Goal: Task Accomplishment & Management: Use online tool/utility

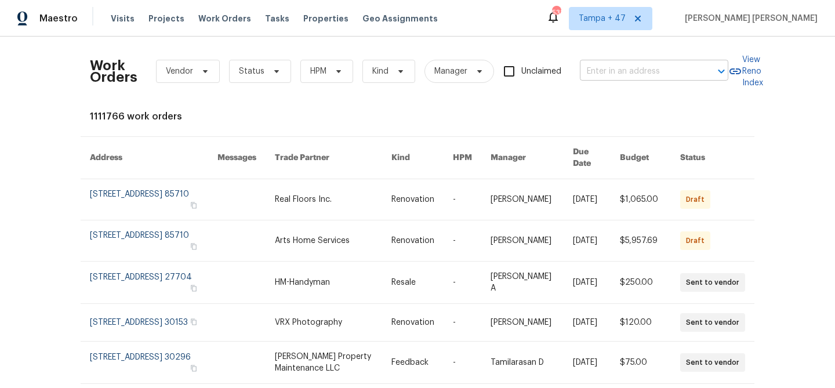
click at [627, 73] on input "text" at bounding box center [638, 72] width 116 height 18
paste input "[STREET_ADDRESS]"
type input "[STREET_ADDRESS]"
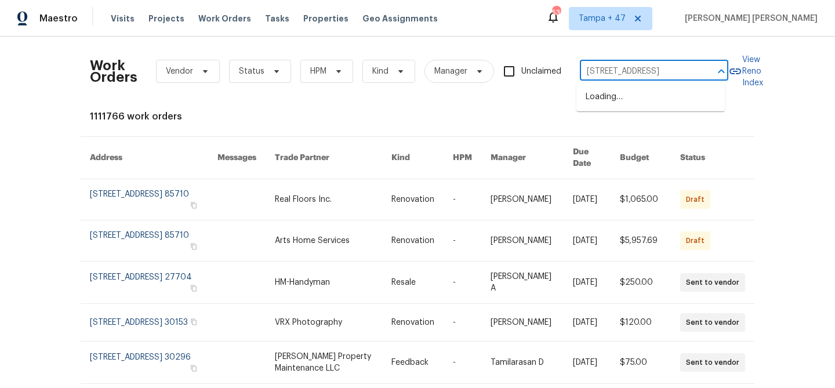
scroll to position [0, 29]
click at [649, 93] on li "[STREET_ADDRESS]" at bounding box center [651, 97] width 149 height 19
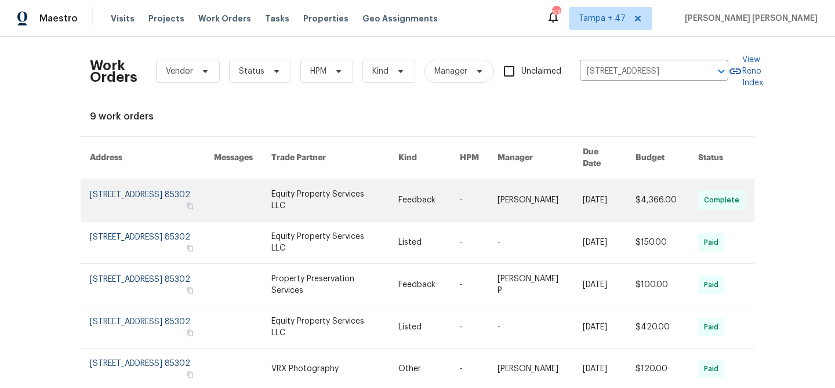
click at [567, 179] on link at bounding box center [540, 200] width 85 height 42
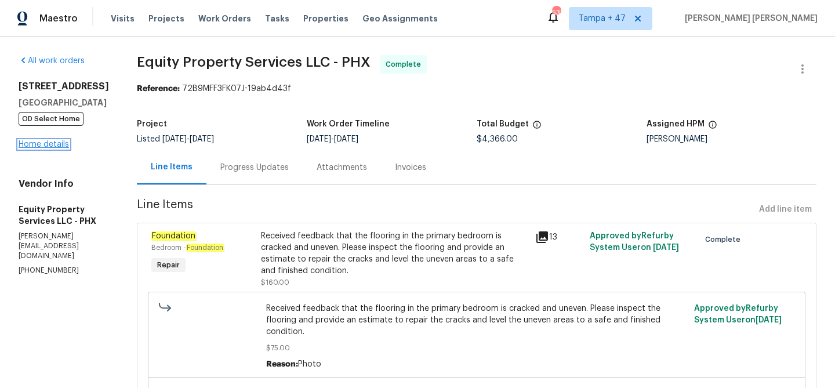
click at [42, 149] on link "Home details" at bounding box center [44, 144] width 50 height 8
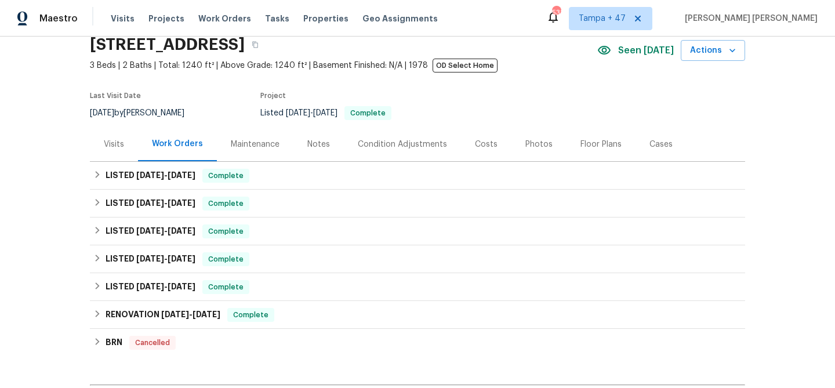
scroll to position [96, 0]
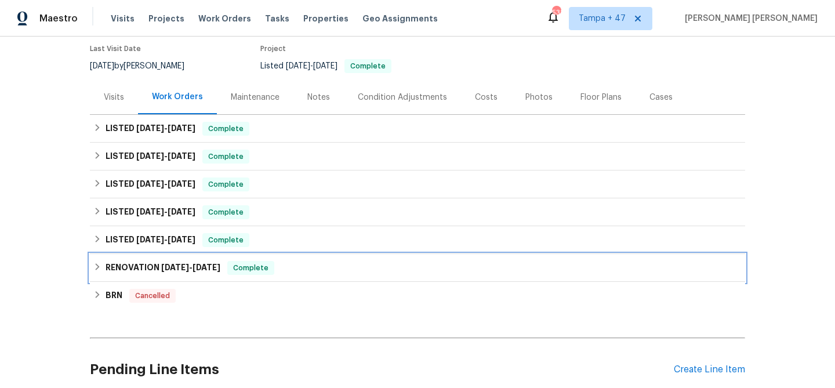
click at [269, 267] on div "Complete" at bounding box center [250, 268] width 47 height 14
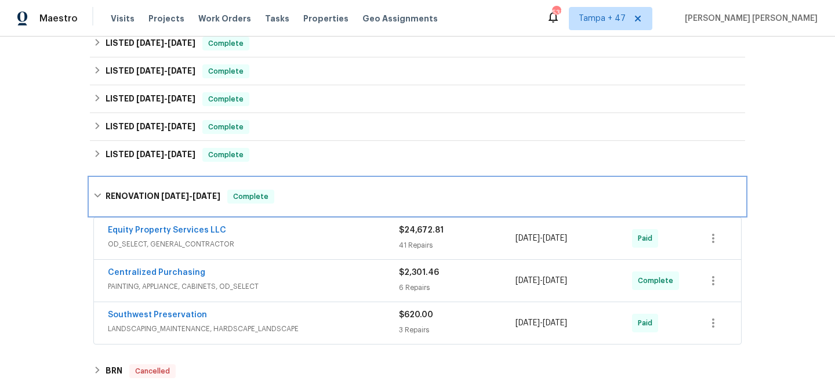
scroll to position [182, 0]
click at [238, 200] on span "Complete" at bounding box center [251, 196] width 45 height 12
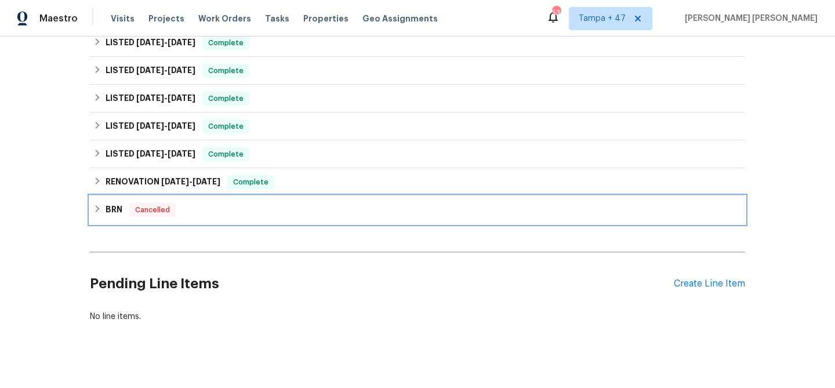
click at [179, 220] on div "BRN Cancelled" at bounding box center [418, 210] width 656 height 28
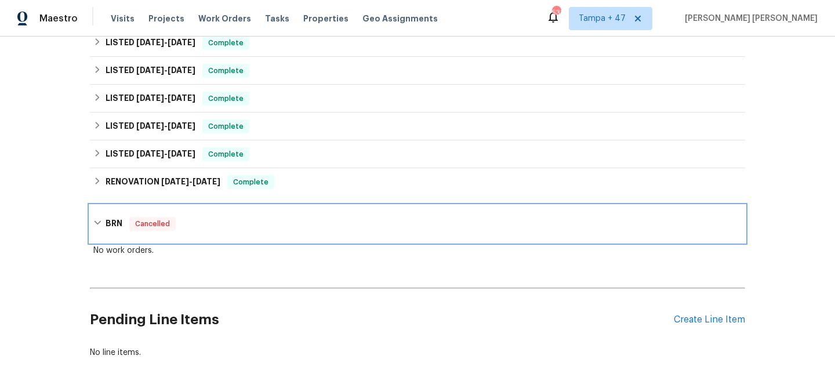
click at [212, 215] on div "BRN Cancelled" at bounding box center [418, 223] width 656 height 37
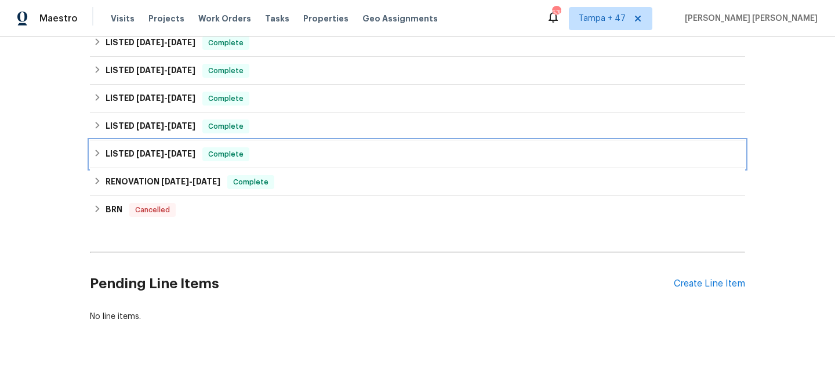
click at [227, 153] on span "Complete" at bounding box center [226, 155] width 45 height 12
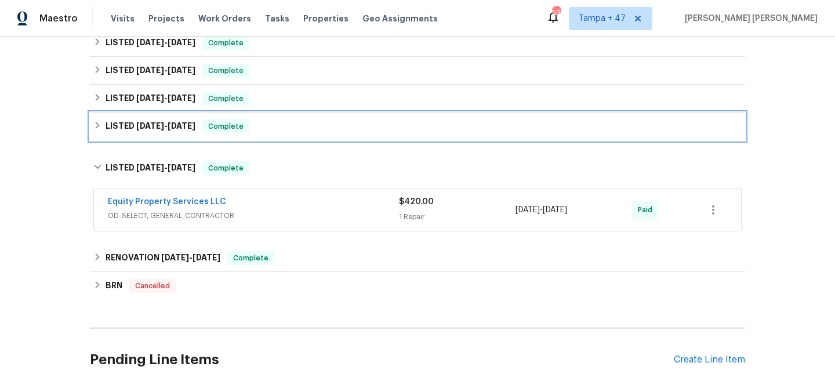
click at [277, 122] on div "LISTED [DATE] - [DATE] Complete" at bounding box center [417, 127] width 649 height 14
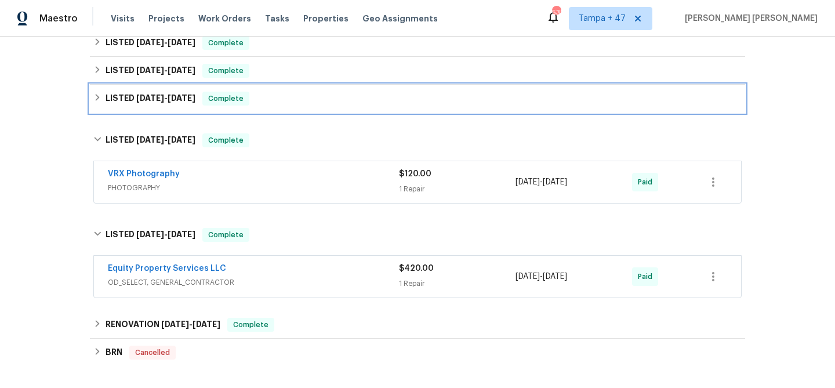
click at [278, 90] on div "LISTED [DATE] - [DATE] Complete" at bounding box center [418, 99] width 656 height 28
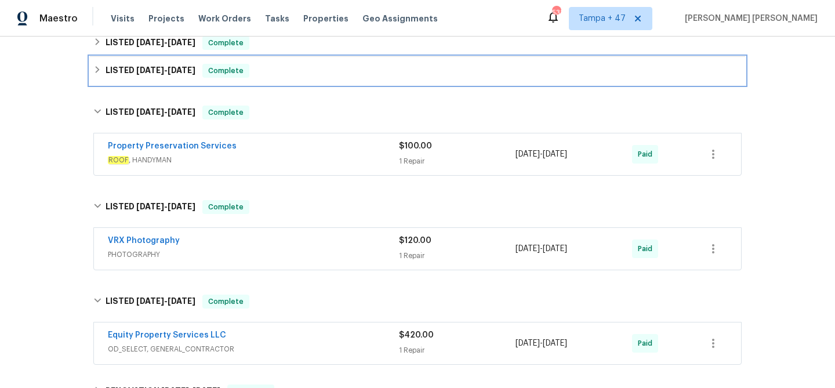
click at [283, 67] on div "LISTED [DATE] - [DATE] Complete" at bounding box center [417, 71] width 649 height 14
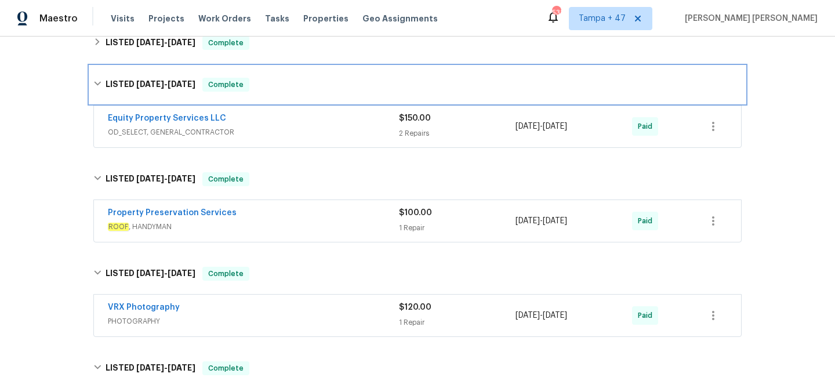
scroll to position [82, 0]
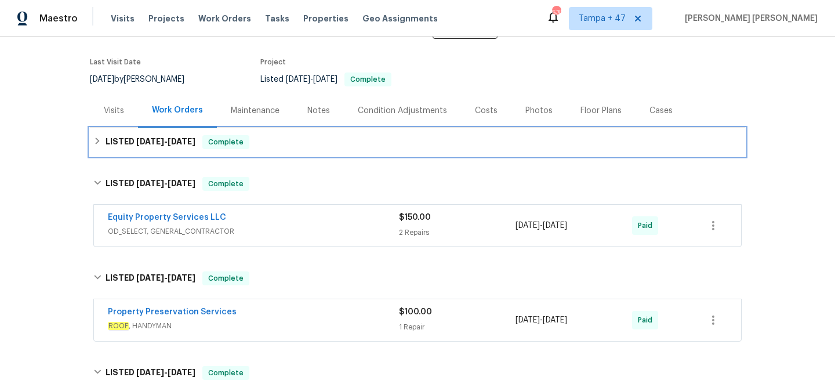
click at [236, 139] on span "Complete" at bounding box center [226, 142] width 45 height 12
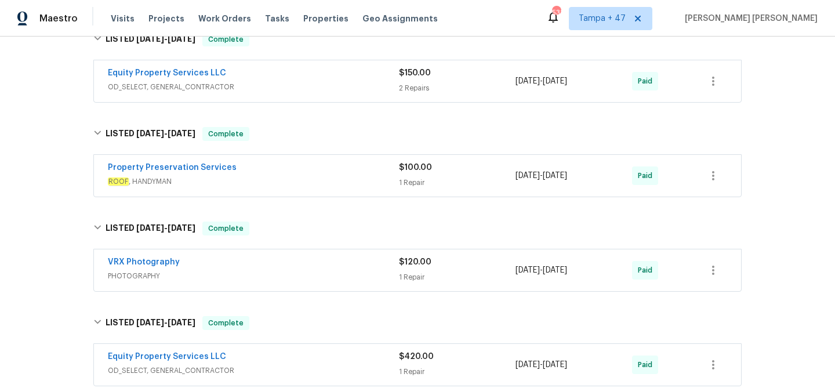
scroll to position [475, 0]
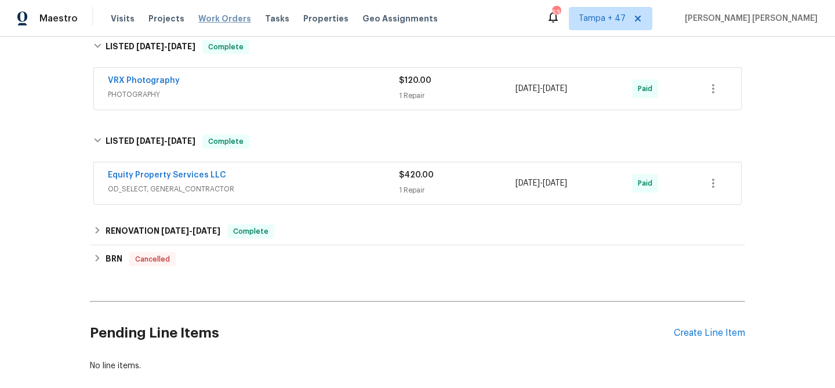
click at [219, 22] on span "Work Orders" at bounding box center [224, 19] width 53 height 12
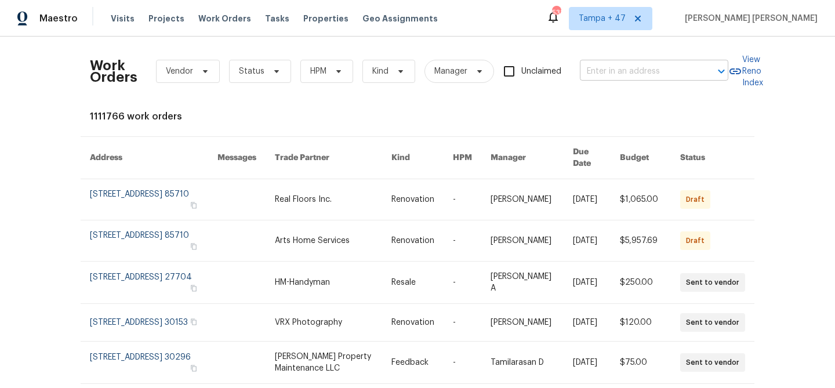
click at [602, 67] on input "text" at bounding box center [638, 72] width 116 height 18
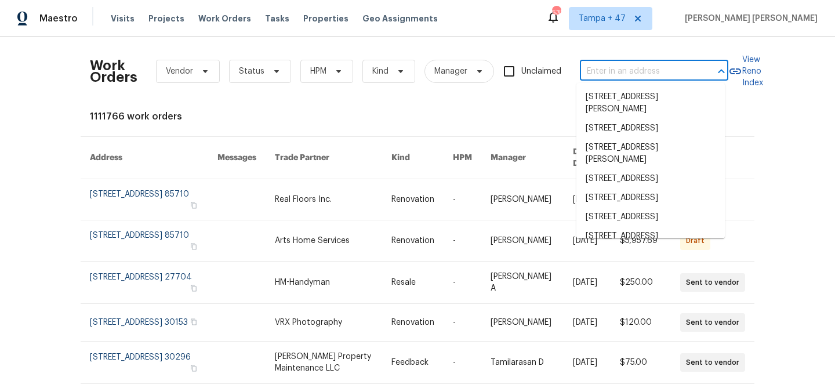
paste input "[STREET_ADDRESS][PERSON_NAME]"
type input "[STREET_ADDRESS][PERSON_NAME]"
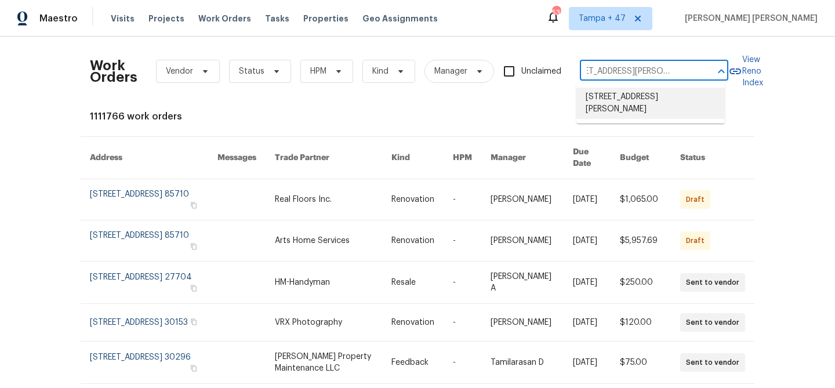
click at [603, 98] on li "[STREET_ADDRESS][PERSON_NAME]" at bounding box center [651, 103] width 149 height 31
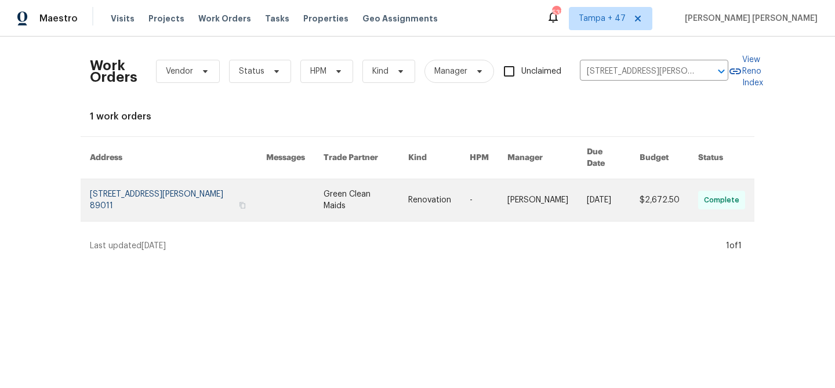
click at [605, 179] on link at bounding box center [613, 200] width 53 height 42
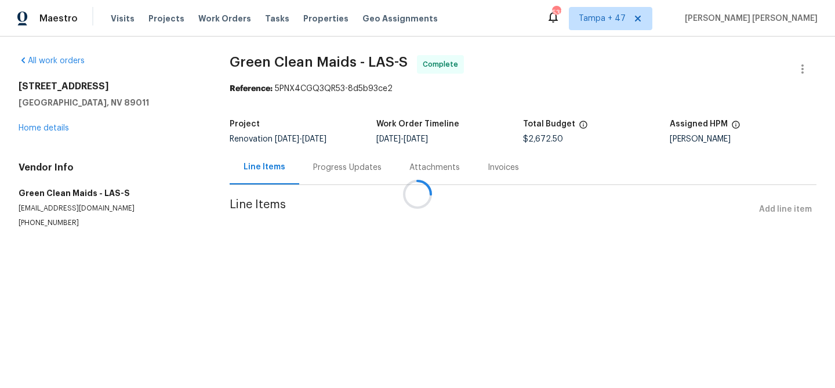
click at [37, 128] on div at bounding box center [417, 194] width 835 height 388
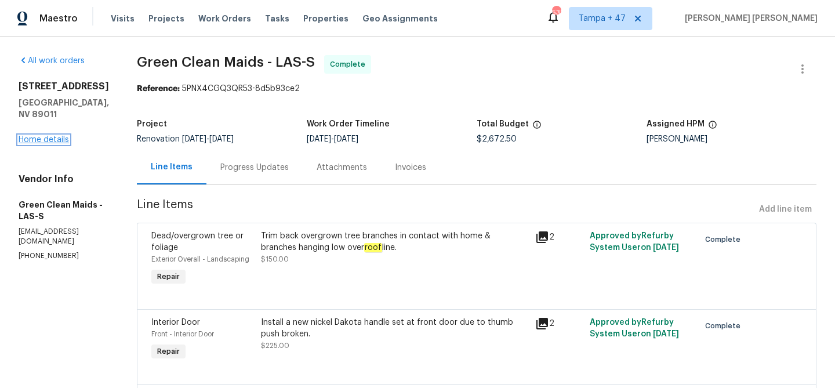
click at [53, 136] on link "Home details" at bounding box center [44, 140] width 50 height 8
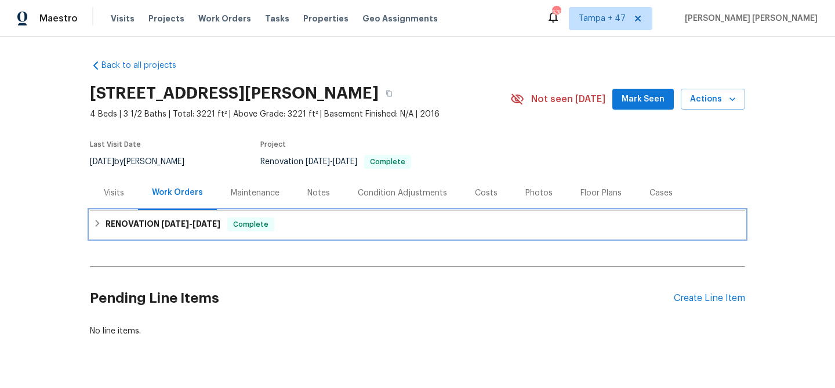
drag, startPoint x: 284, startPoint y: 219, endPoint x: 292, endPoint y: 218, distance: 8.3
click at [284, 219] on div "RENOVATION [DATE] - [DATE] Complete" at bounding box center [417, 225] width 649 height 14
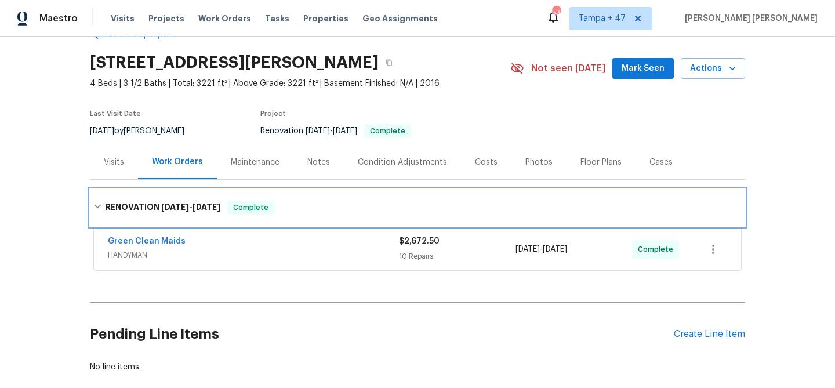
scroll to position [84, 0]
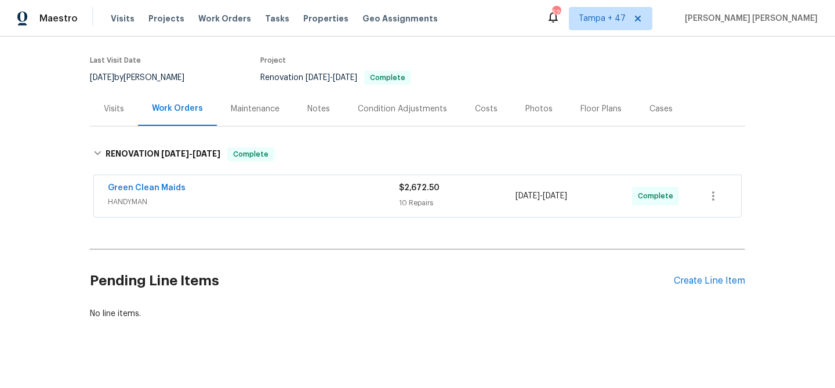
click at [113, 108] on div "Visits" at bounding box center [114, 109] width 20 height 12
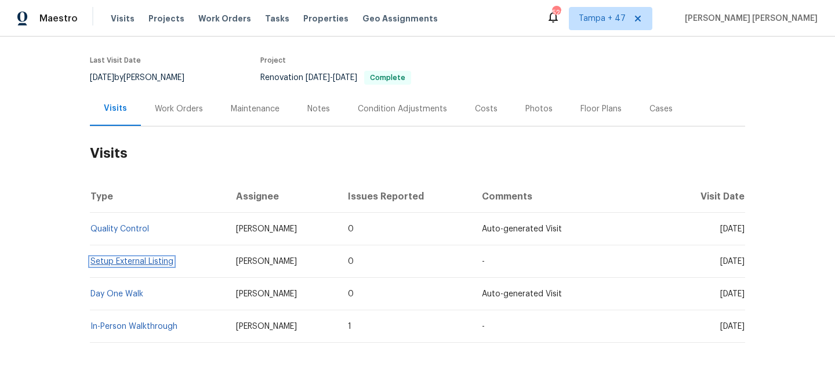
click at [115, 260] on link "Setup External Listing" at bounding box center [131, 262] width 83 height 8
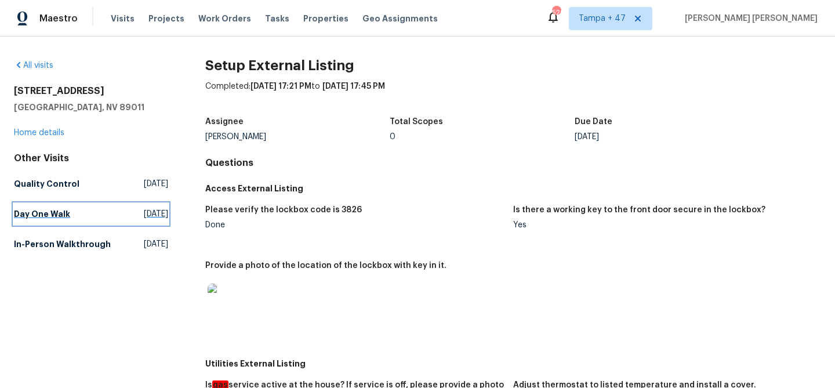
click at [60, 217] on h5 "Day One Walk" at bounding box center [42, 214] width 56 height 12
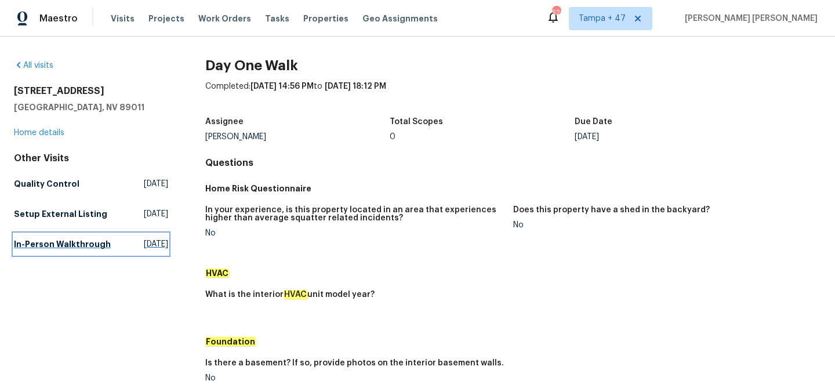
click at [37, 250] on h5 "In-Person Walkthrough" at bounding box center [62, 244] width 97 height 12
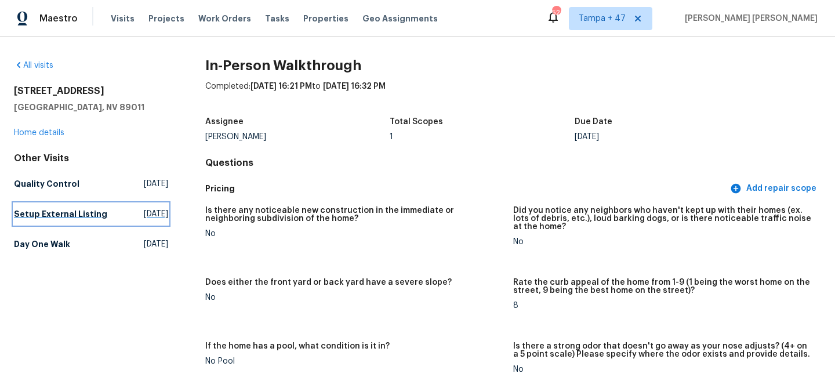
click at [39, 217] on h5 "Setup External Listing" at bounding box center [60, 214] width 93 height 12
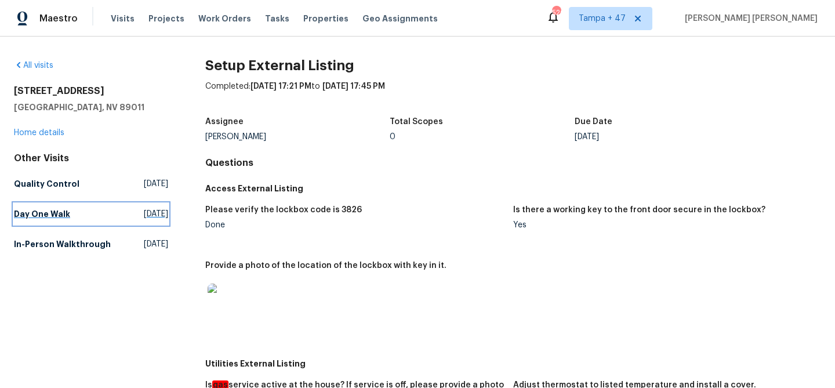
click at [45, 211] on h5 "Day One Walk" at bounding box center [42, 214] width 56 height 12
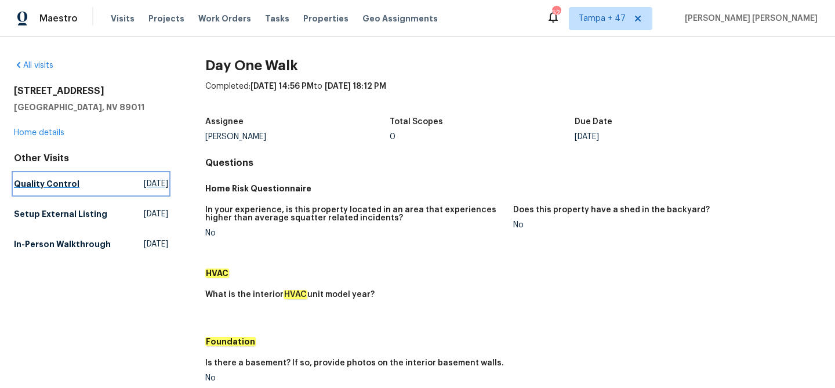
click at [52, 189] on h5 "Quality Control" at bounding box center [47, 184] width 66 height 12
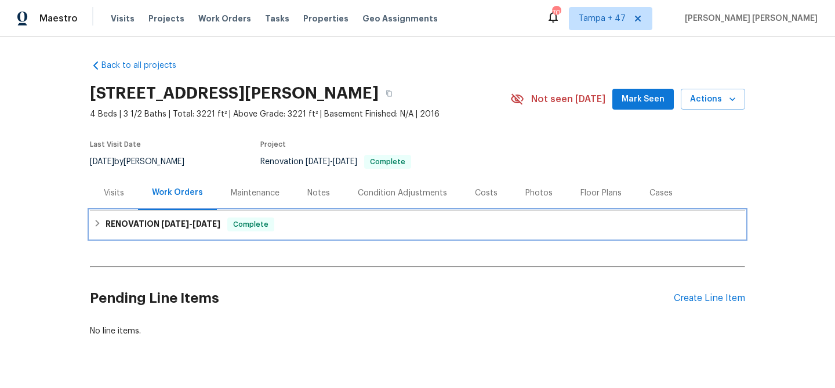
click at [248, 224] on span "Complete" at bounding box center [251, 225] width 45 height 12
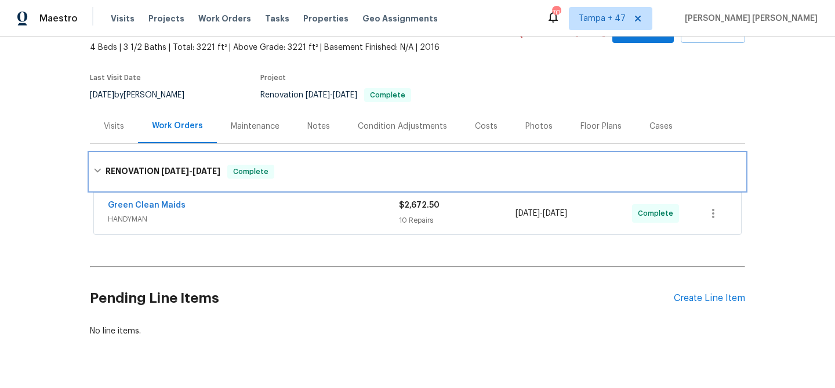
scroll to position [103, 0]
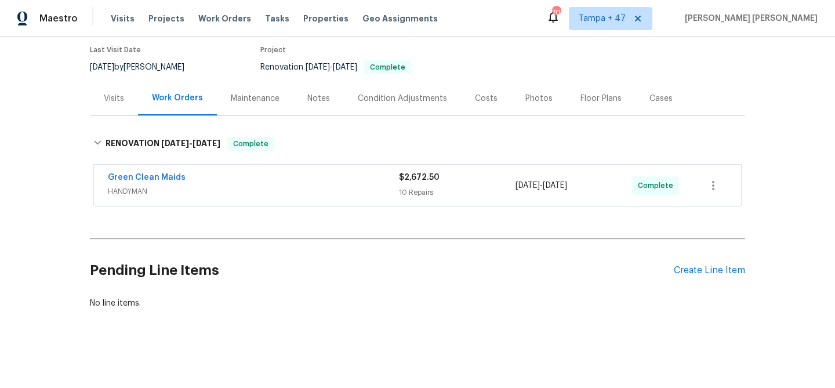
click at [294, 186] on span "HANDYMAN" at bounding box center [253, 192] width 291 height 12
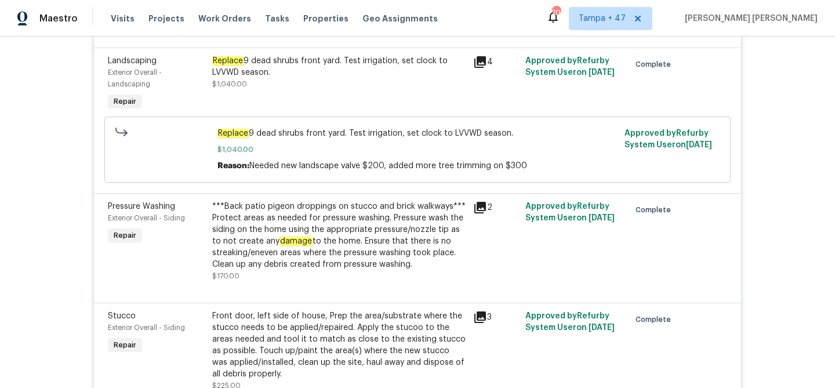
scroll to position [0, 0]
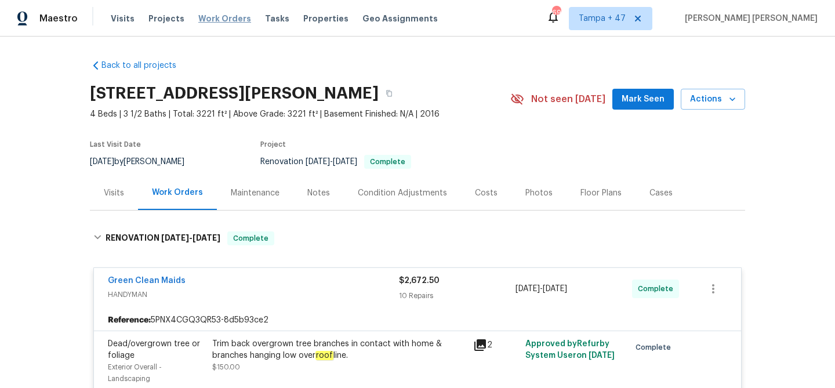
click at [212, 13] on span "Work Orders" at bounding box center [224, 19] width 53 height 12
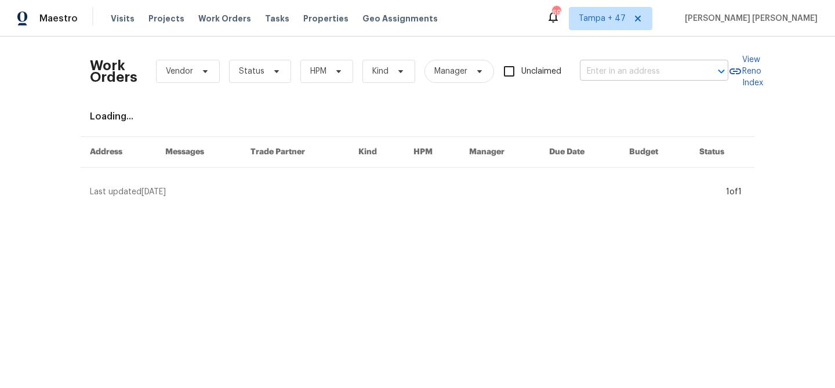
click at [602, 66] on input "text" at bounding box center [638, 72] width 116 height 18
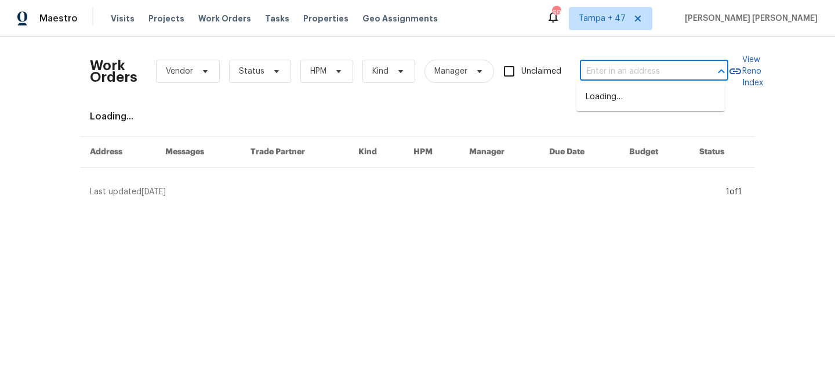
paste input "[STREET_ADDRESS]"
type input "[STREET_ADDRESS]"
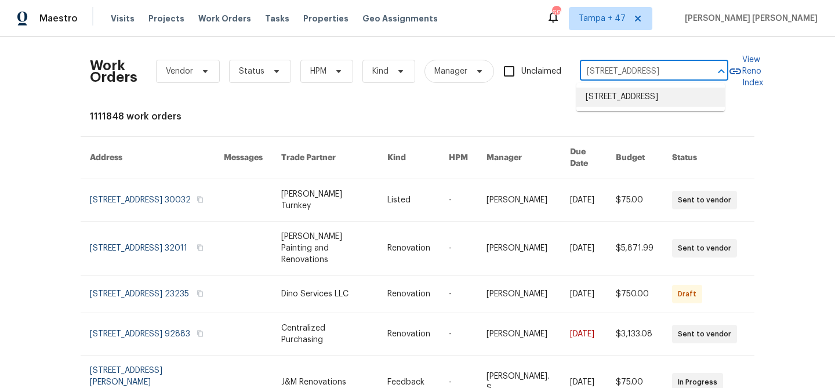
click at [638, 97] on li "[STREET_ADDRESS]" at bounding box center [651, 97] width 149 height 19
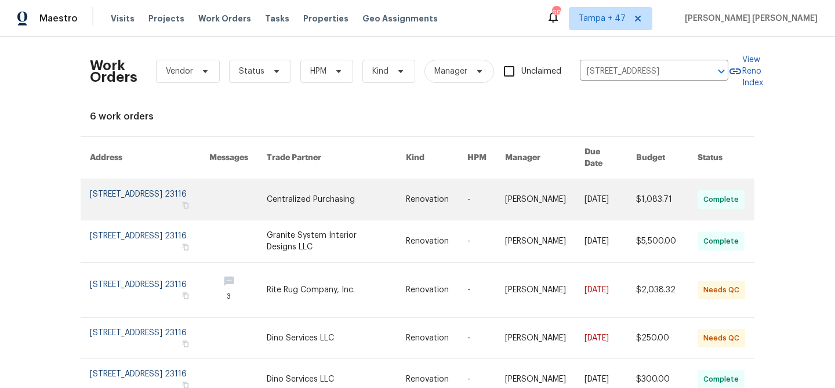
click at [610, 179] on link at bounding box center [611, 199] width 52 height 41
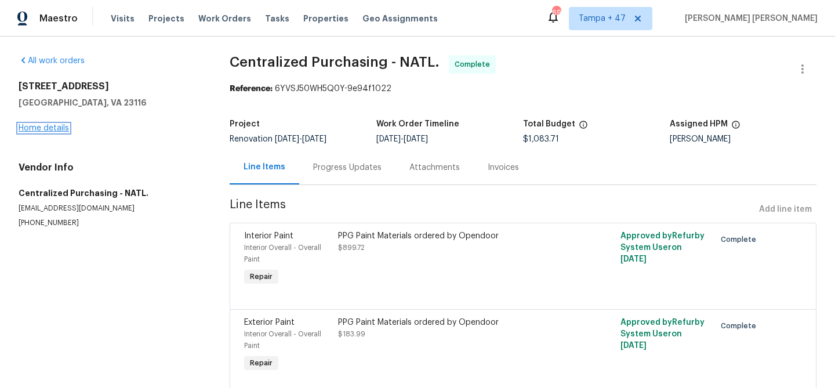
click at [60, 131] on link "Home details" at bounding box center [44, 128] width 50 height 8
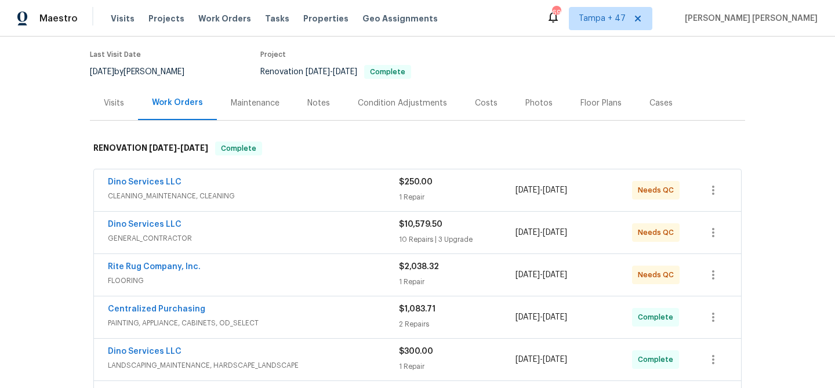
scroll to position [195, 0]
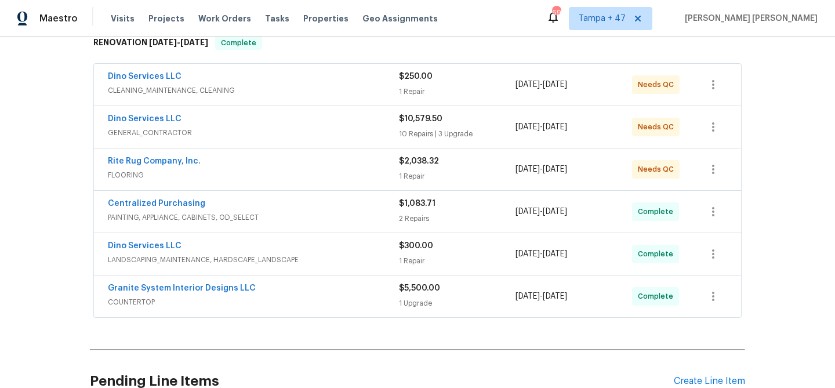
click at [371, 295] on div "Granite System Interior Designs LLC" at bounding box center [253, 290] width 291 height 14
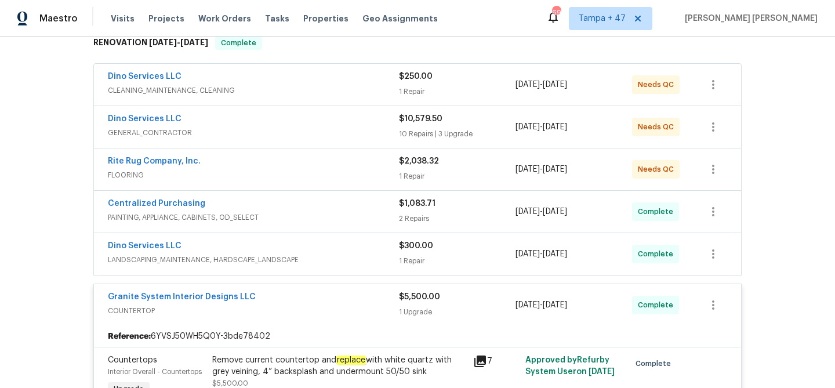
click at [374, 251] on div "Dino Services LLC" at bounding box center [253, 247] width 291 height 14
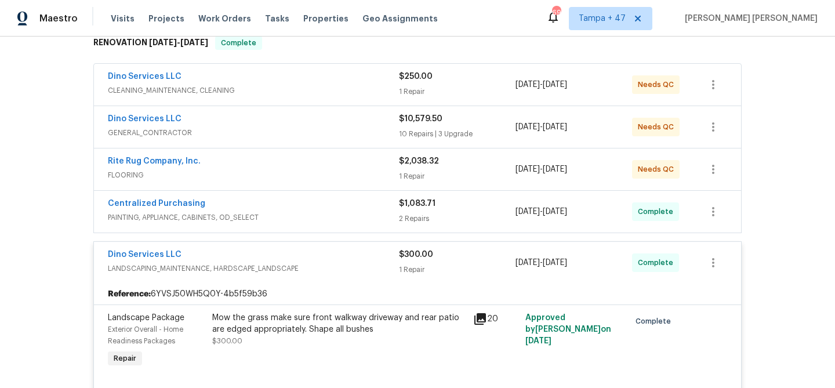
click at [369, 213] on span "PAINTING, APPLIANCE, CABINETS, OD_SELECT" at bounding box center [253, 218] width 291 height 12
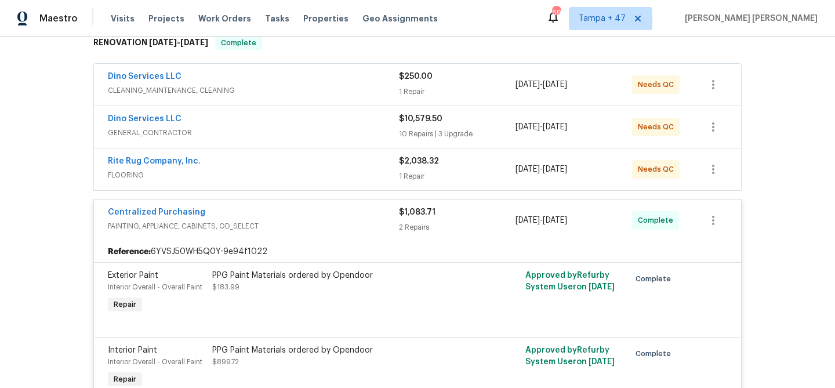
click at [358, 168] on div "Rite Rug Company, Inc." at bounding box center [253, 162] width 291 height 14
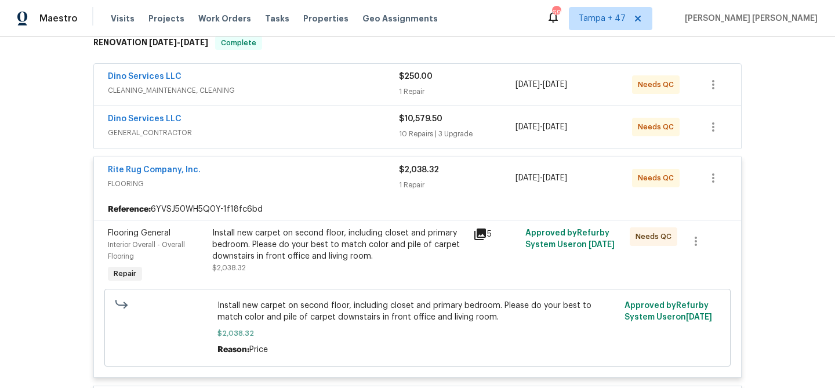
click at [350, 120] on div "Dino Services LLC" at bounding box center [253, 120] width 291 height 14
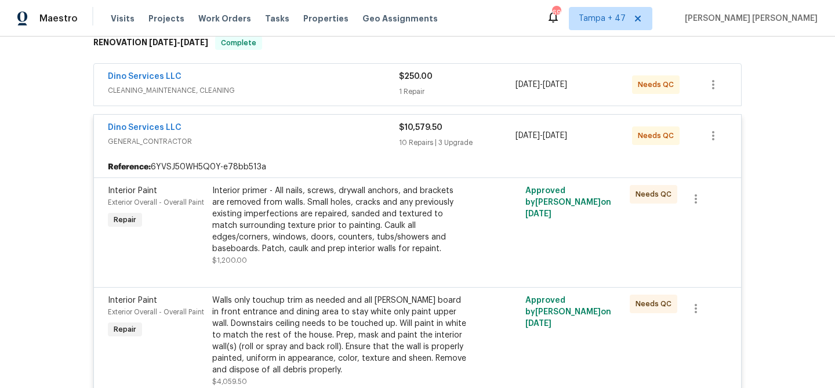
click at [355, 86] on span "CLEANING_MAINTENANCE, CLEANING" at bounding box center [253, 91] width 291 height 12
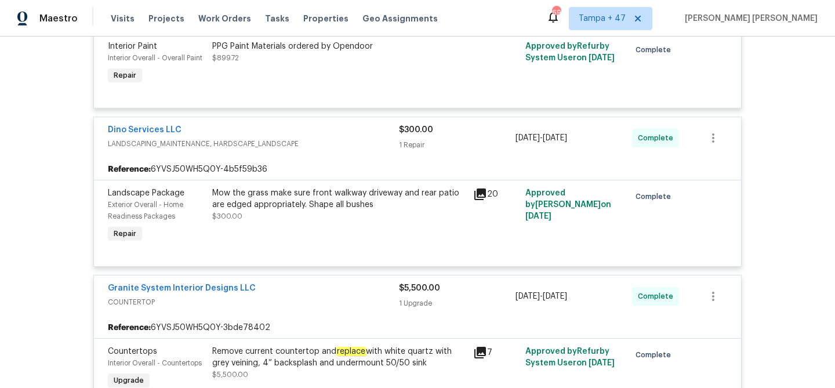
scroll to position [2356, 0]
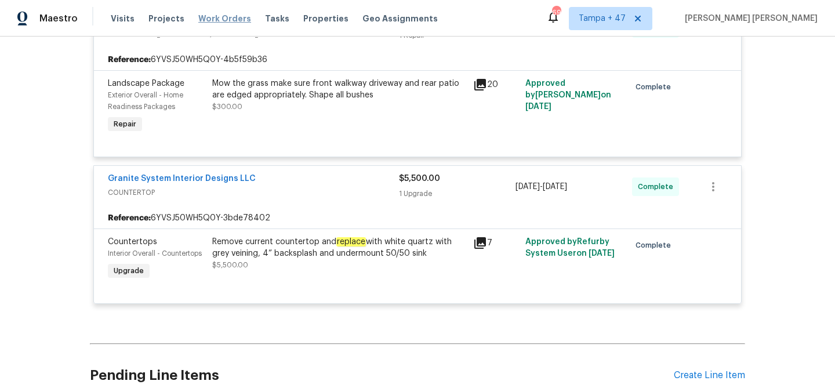
click at [219, 13] on span "Work Orders" at bounding box center [224, 19] width 53 height 12
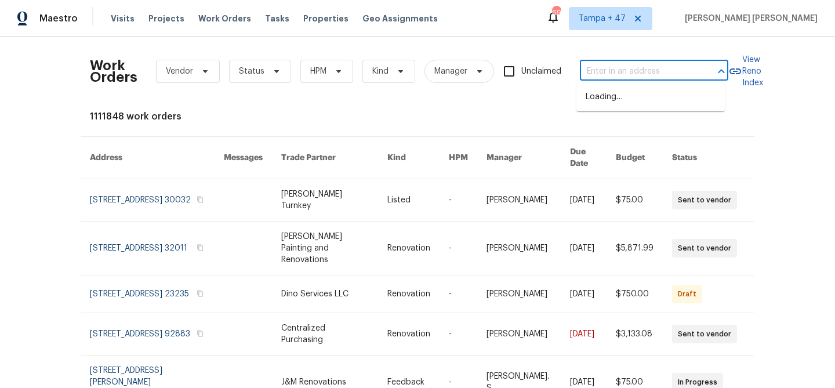
click at [631, 78] on input "text" at bounding box center [638, 72] width 116 height 18
paste input "[STREET_ADDRESS][US_STATE]"
type input "[STREET_ADDRESS][US_STATE]"
click at [641, 107] on li "[STREET_ADDRESS][US_STATE]" at bounding box center [651, 97] width 149 height 19
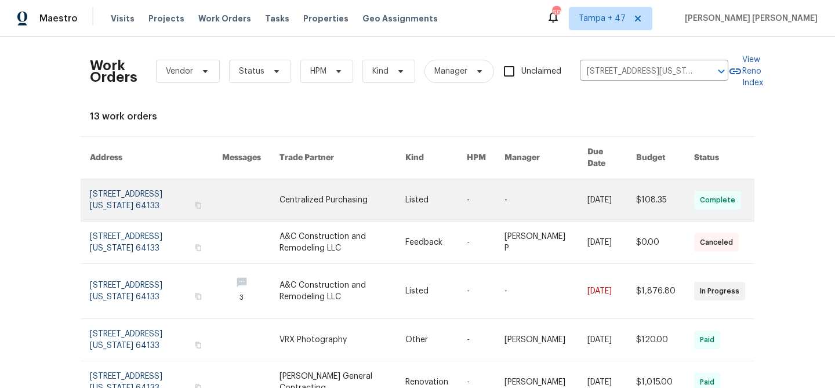
click at [606, 197] on link at bounding box center [612, 200] width 49 height 42
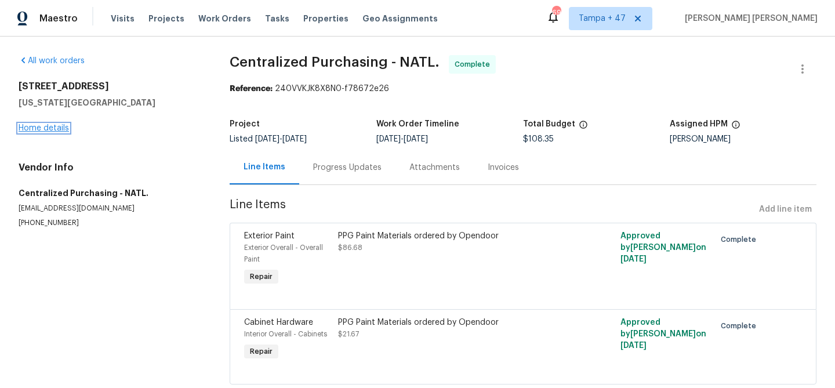
click at [59, 130] on link "Home details" at bounding box center [44, 128] width 50 height 8
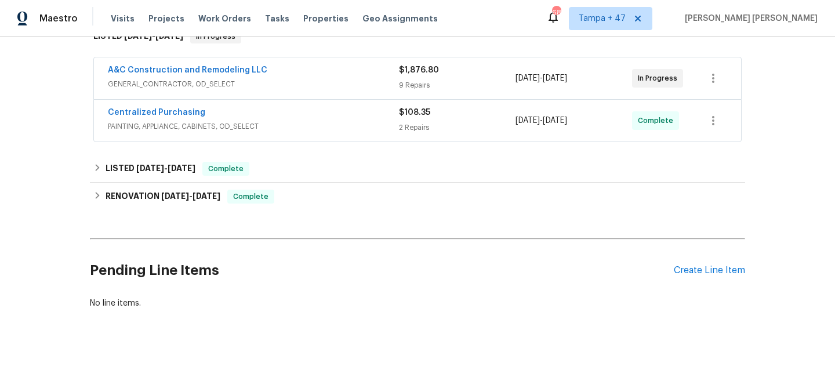
scroll to position [211, 0]
click at [336, 109] on div "Centralized Purchasing" at bounding box center [253, 114] width 291 height 14
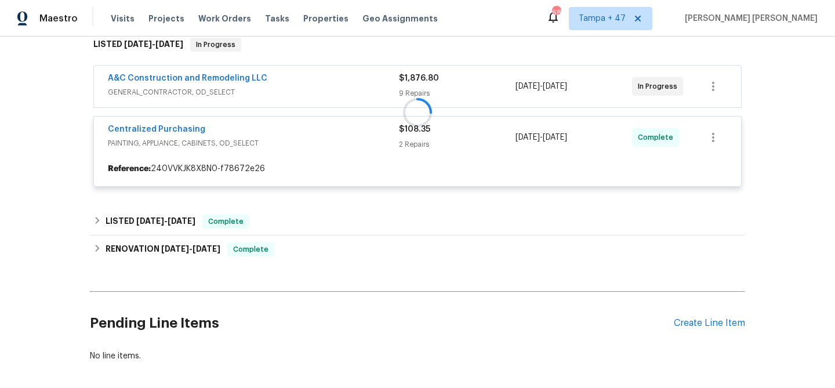
scroll to position [191, 0]
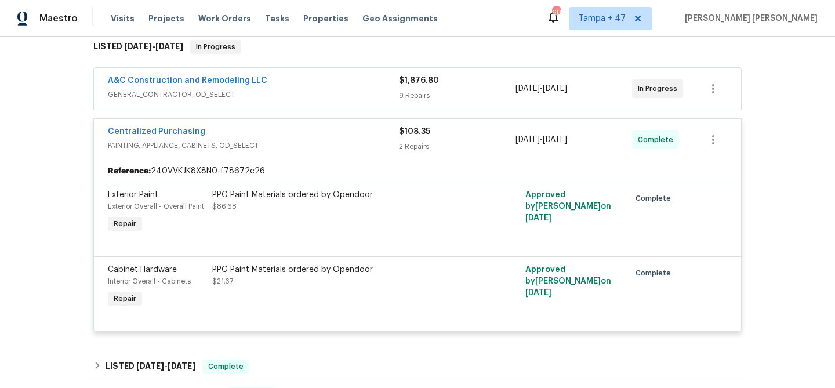
click at [347, 84] on div "A&C Construction and Remodeling LLC" at bounding box center [253, 82] width 291 height 14
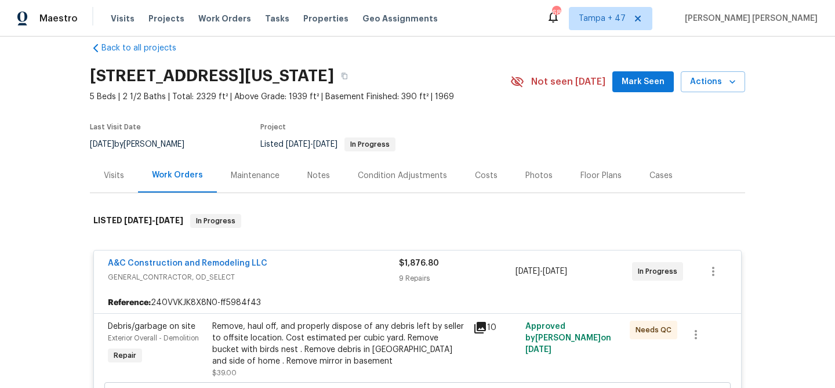
scroll to position [223, 0]
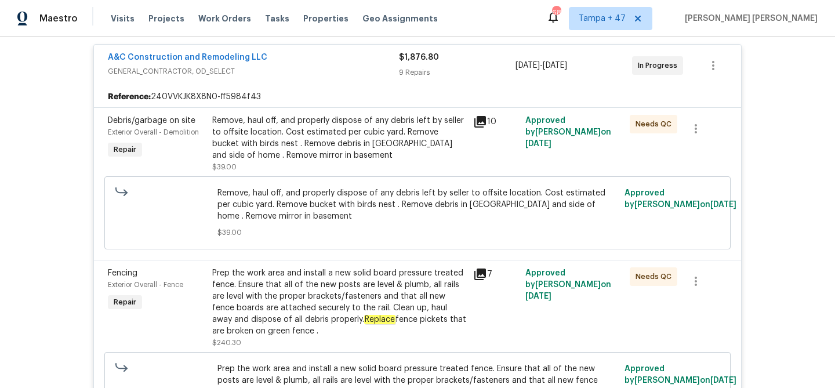
click at [368, 52] on div "A&C Construction and Remodeling LLC" at bounding box center [253, 59] width 291 height 14
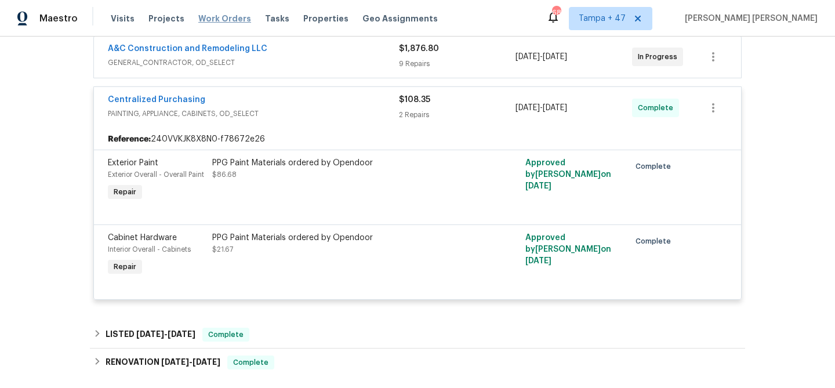
click at [222, 14] on span "Work Orders" at bounding box center [224, 19] width 53 height 12
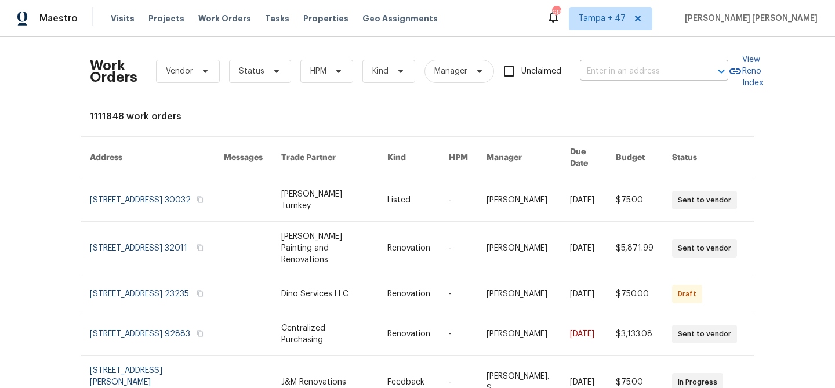
click at [648, 74] on input "text" at bounding box center [638, 72] width 116 height 18
paste input "4014 Ethan Ave, Mount Juliet, TN 37122"
type input "4014 Ethan Ave, Mount Juliet, TN 37122"
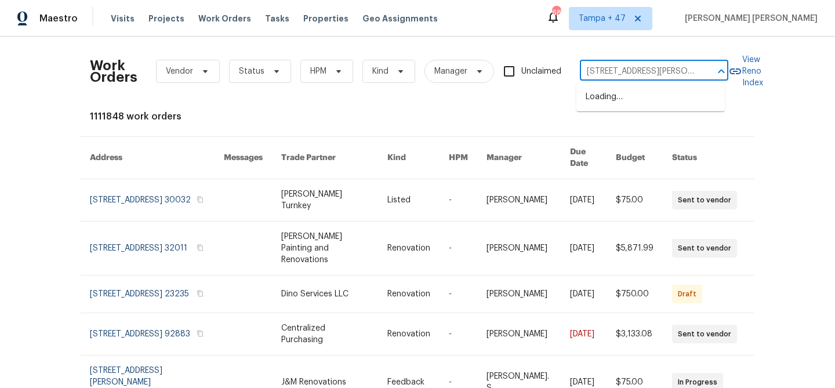
scroll to position [0, 38]
click at [607, 107] on li "4014 Ethan Ave, Mount Juliet, TN 37122" at bounding box center [651, 103] width 149 height 31
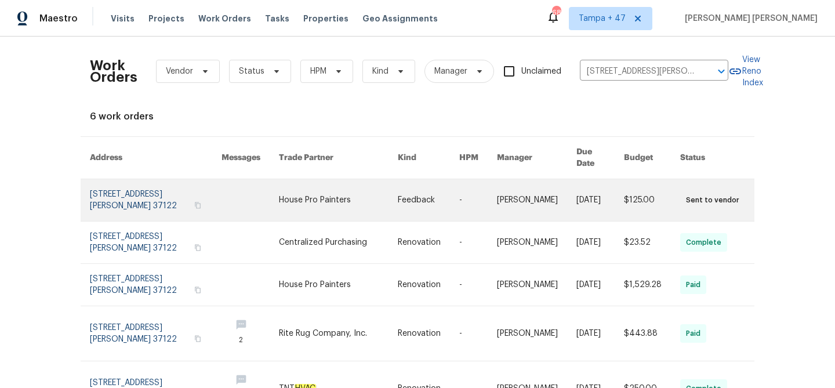
click at [567, 191] on td "[DATE]" at bounding box center [591, 200] width 48 height 42
click at [306, 179] on link at bounding box center [338, 200] width 119 height 42
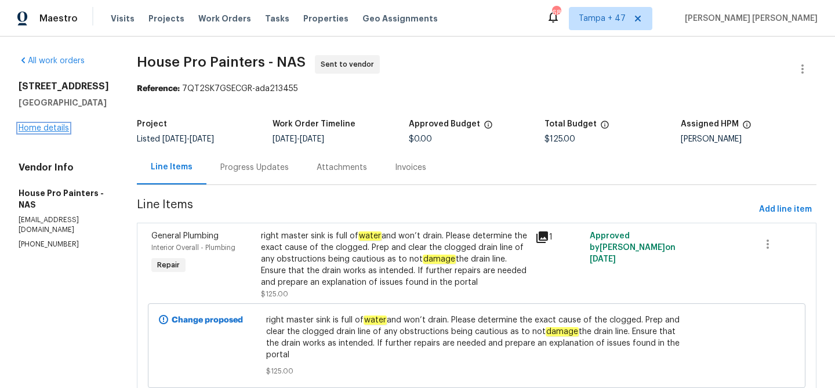
click at [45, 126] on link "Home details" at bounding box center [44, 128] width 50 height 8
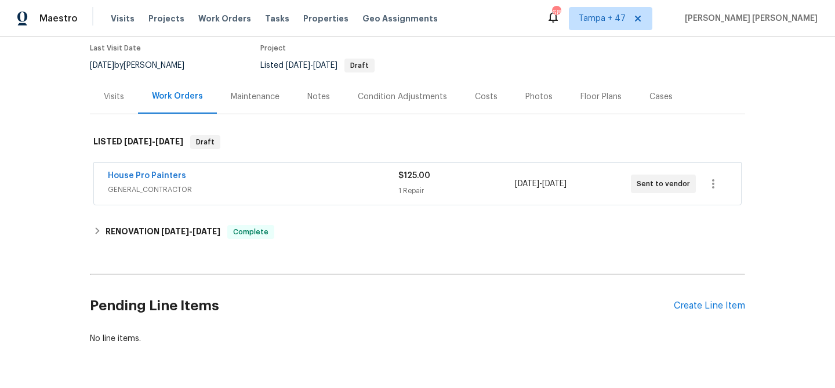
scroll to position [140, 0]
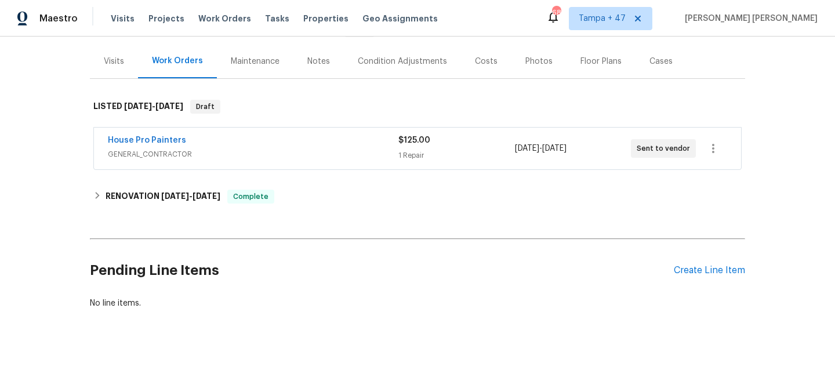
click at [259, 149] on span "GENERAL_CONTRACTOR" at bounding box center [253, 155] width 291 height 12
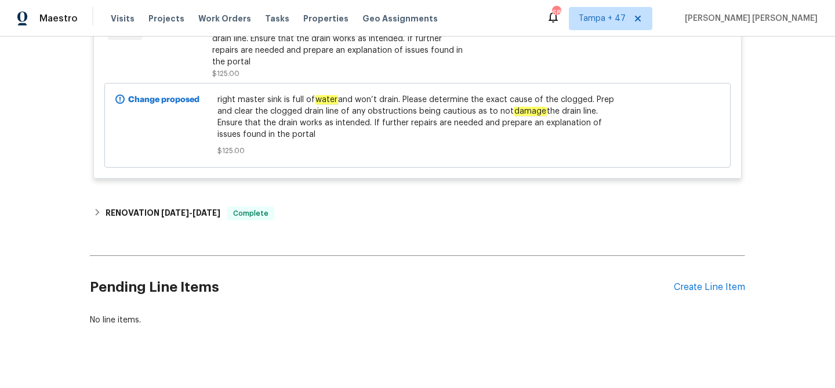
scroll to position [354, 0]
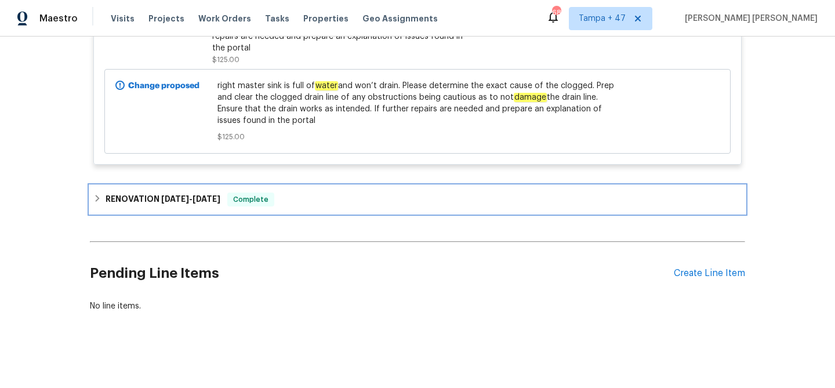
click at [205, 195] on span "9/16/25" at bounding box center [207, 199] width 28 height 8
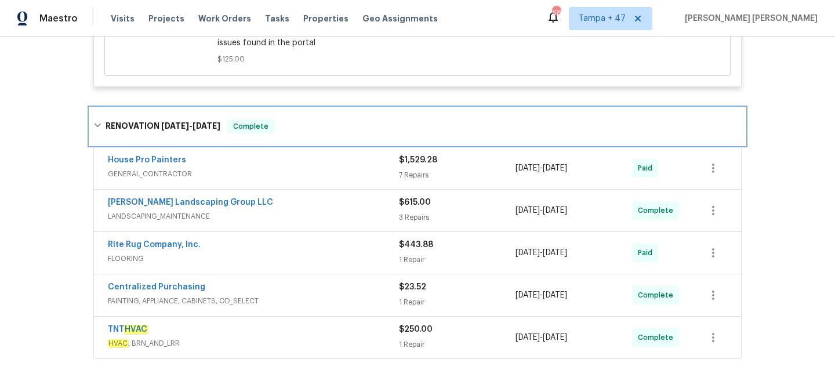
scroll to position [447, 0]
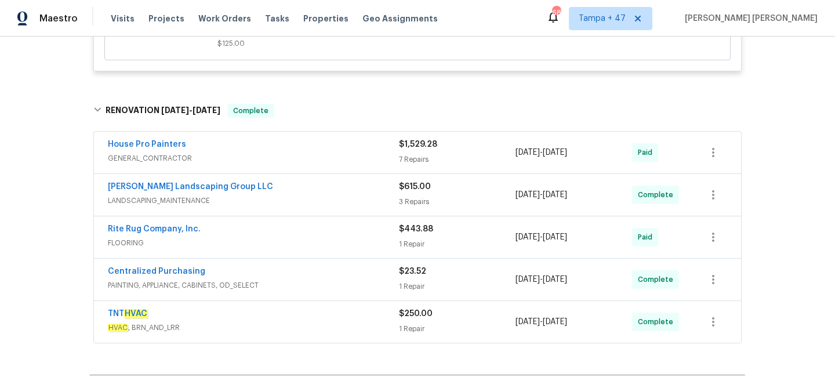
click at [444, 311] on div "$250.00 1 Repair" at bounding box center [457, 322] width 117 height 28
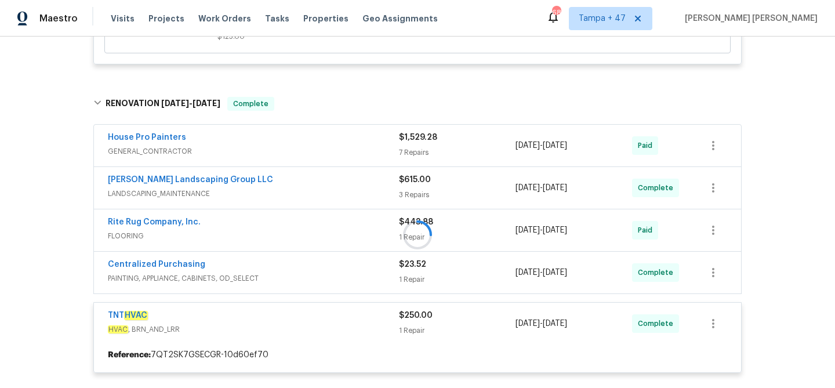
scroll to position [535, 0]
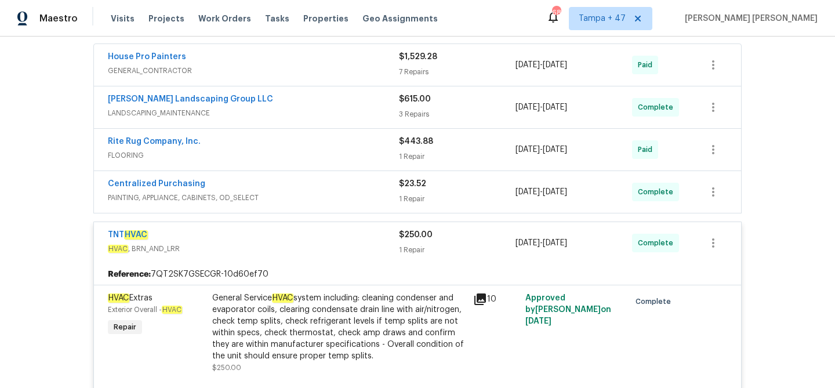
click at [455, 244] on div "1 Repair" at bounding box center [457, 250] width 117 height 12
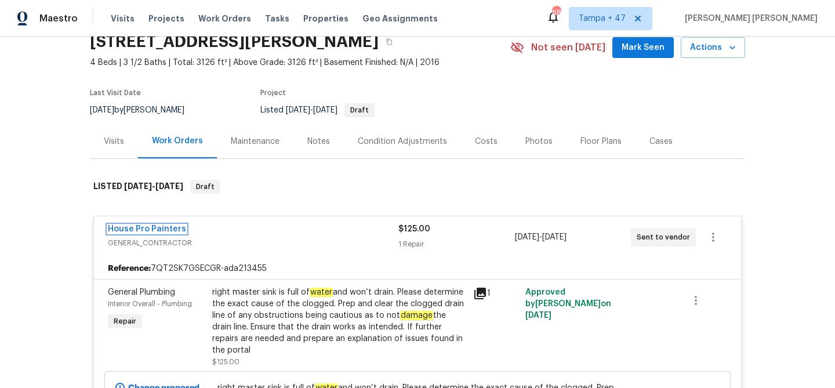
scroll to position [0, 0]
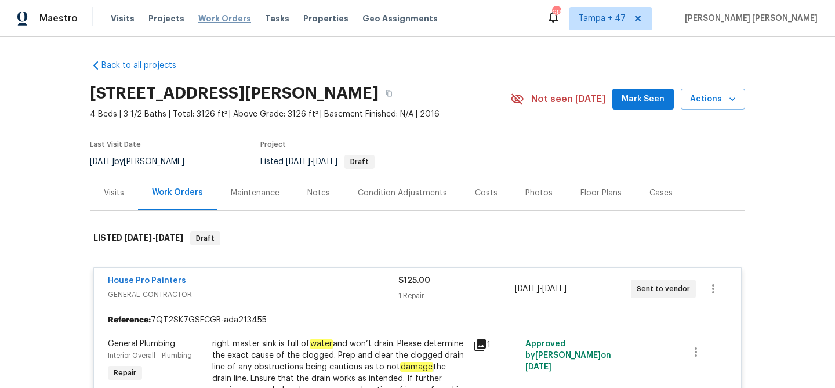
click at [225, 16] on span "Work Orders" at bounding box center [224, 19] width 53 height 12
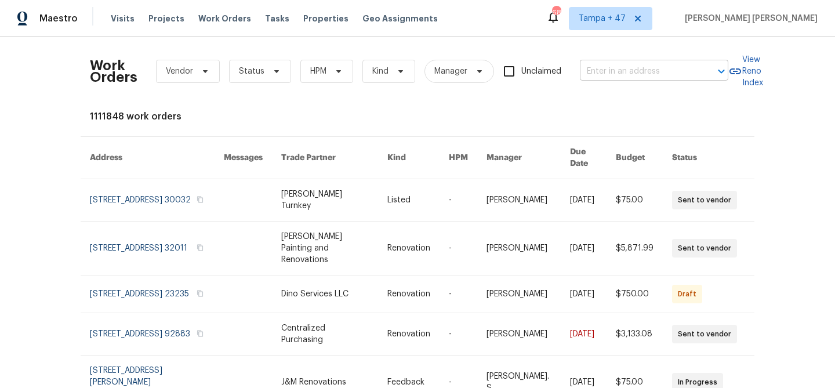
click at [631, 68] on input "text" at bounding box center [638, 72] width 116 height 18
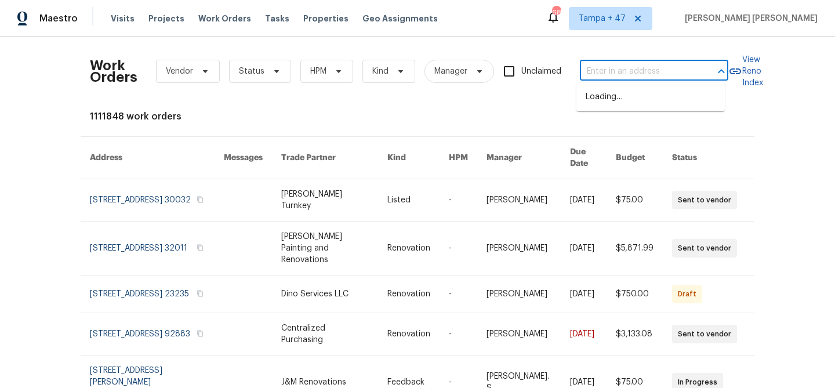
paste input "3722 Shepherd St, Brentwood, MD 20722"
type input "3722 Shepherd St, Brentwood, MD 20722"
click at [648, 95] on li "3722 Shepherd St, Brentwood, MD 20722" at bounding box center [651, 97] width 149 height 19
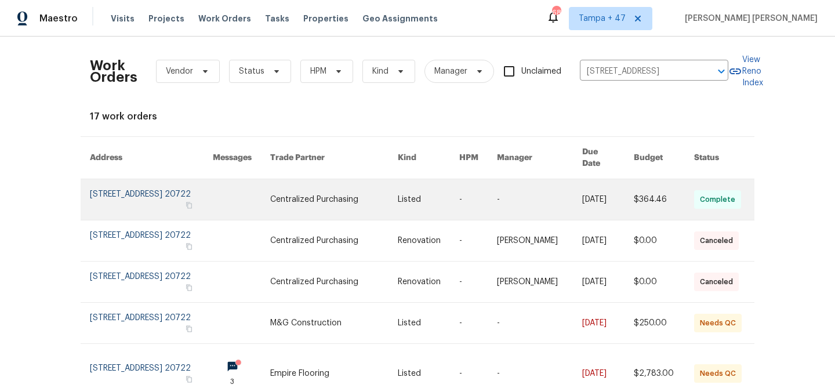
click at [573, 197] on td "9/25/2025" at bounding box center [599, 199] width 52 height 41
click at [539, 186] on link at bounding box center [539, 199] width 85 height 41
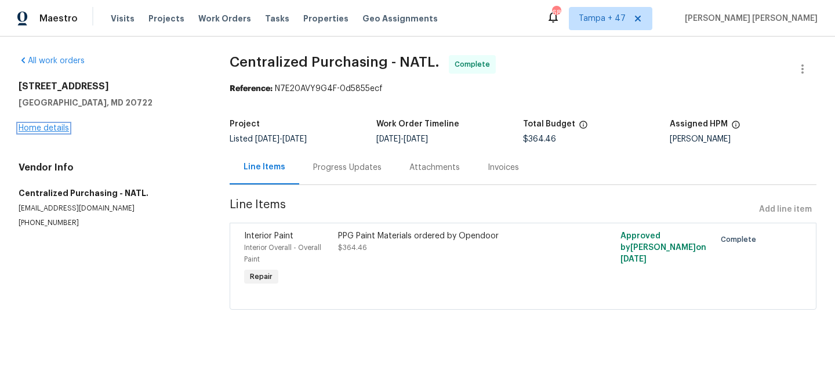
click at [46, 129] on link "Home details" at bounding box center [44, 128] width 50 height 8
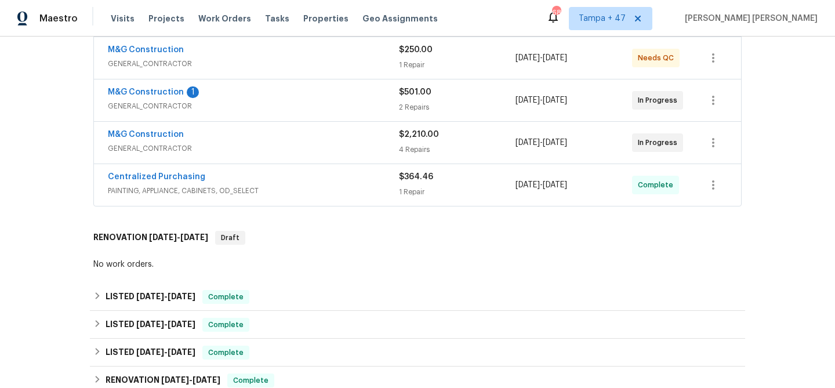
scroll to position [314, 0]
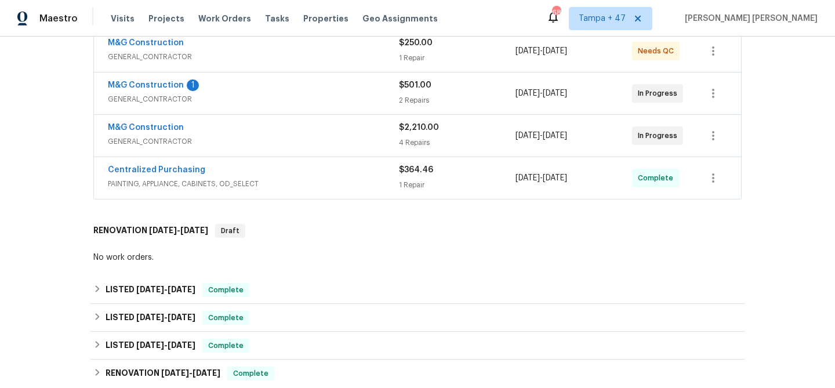
click at [354, 176] on div "Centralized Purchasing" at bounding box center [253, 171] width 291 height 14
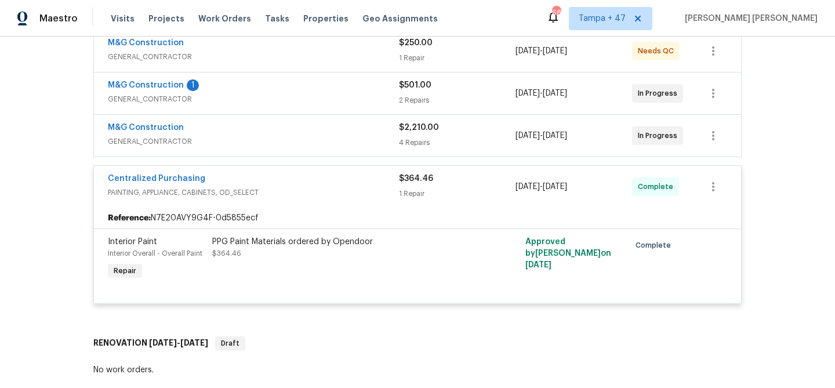
click at [357, 129] on div "M&G Construction" at bounding box center [253, 129] width 291 height 14
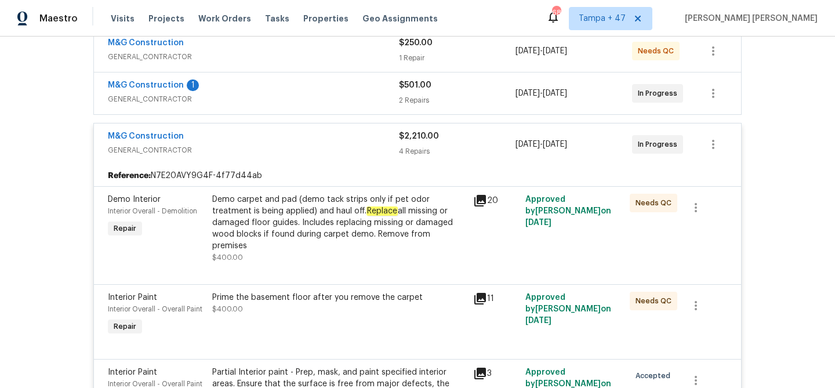
click at [319, 98] on span "GENERAL_CONTRACTOR" at bounding box center [253, 99] width 291 height 12
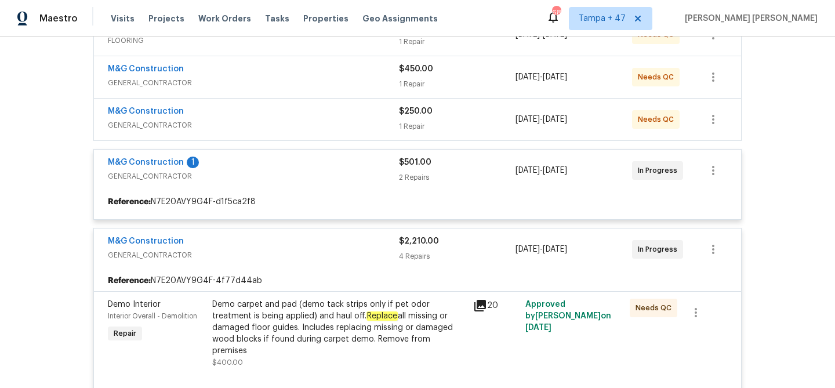
scroll to position [229, 0]
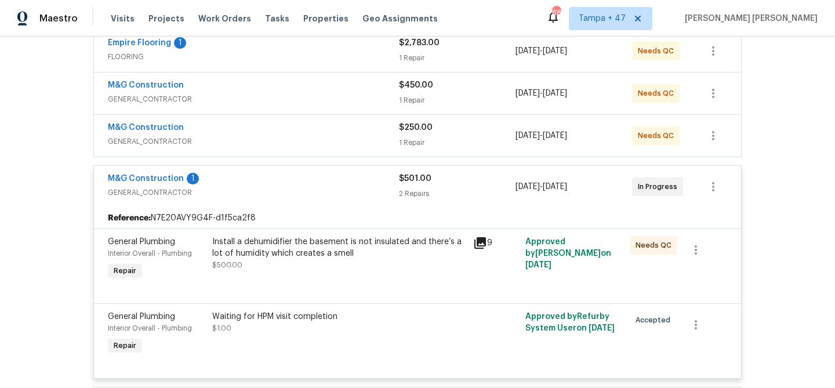
click at [360, 131] on div "M&G Construction" at bounding box center [253, 129] width 291 height 14
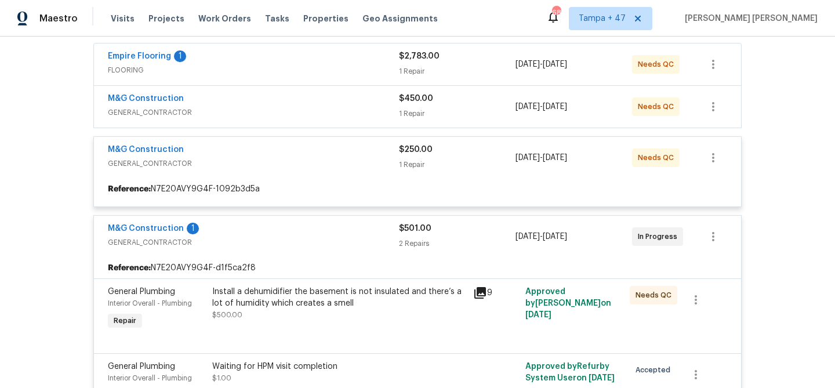
scroll to position [172, 0]
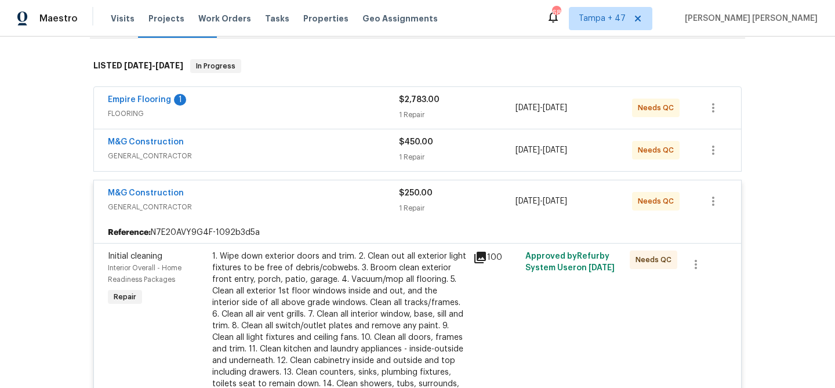
click at [327, 143] on div "M&G Construction" at bounding box center [253, 143] width 291 height 14
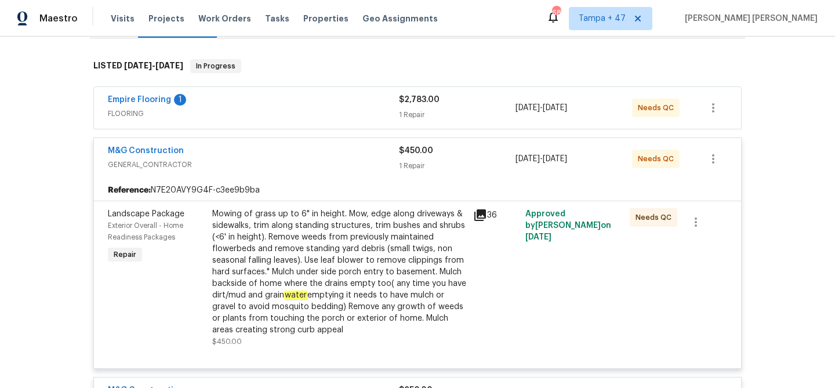
click at [335, 108] on span "FLOORING" at bounding box center [253, 114] width 291 height 12
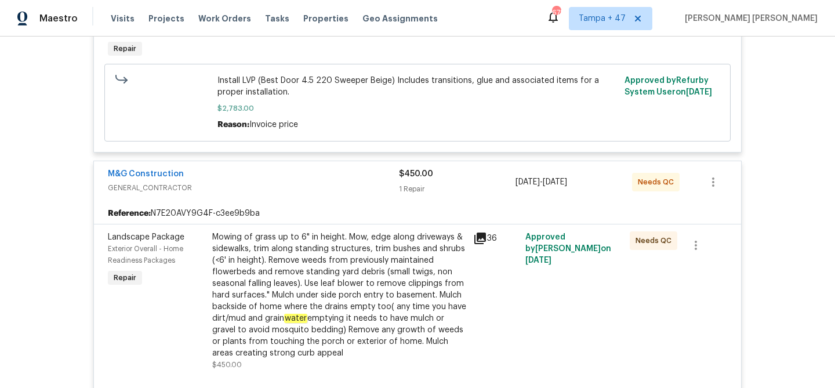
scroll to position [0, 0]
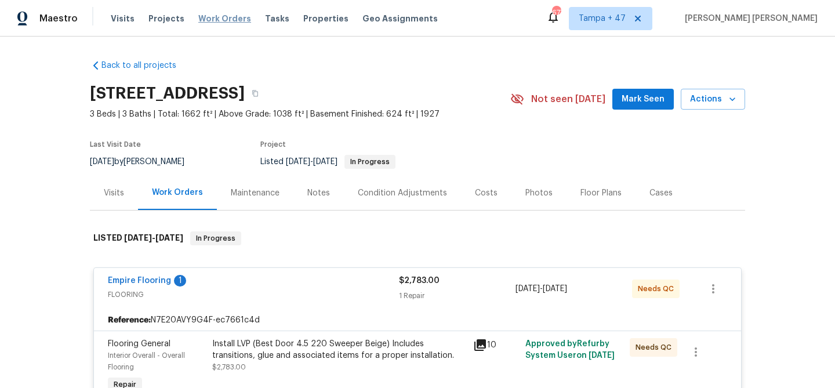
click at [211, 19] on span "Work Orders" at bounding box center [224, 19] width 53 height 12
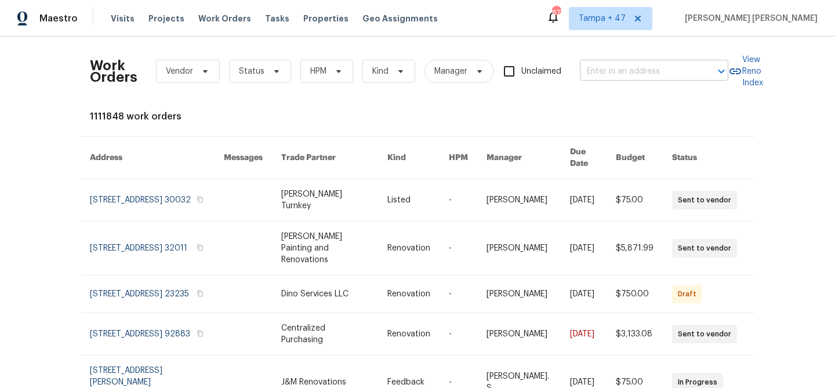
click at [635, 67] on input "text" at bounding box center [638, 72] width 116 height 18
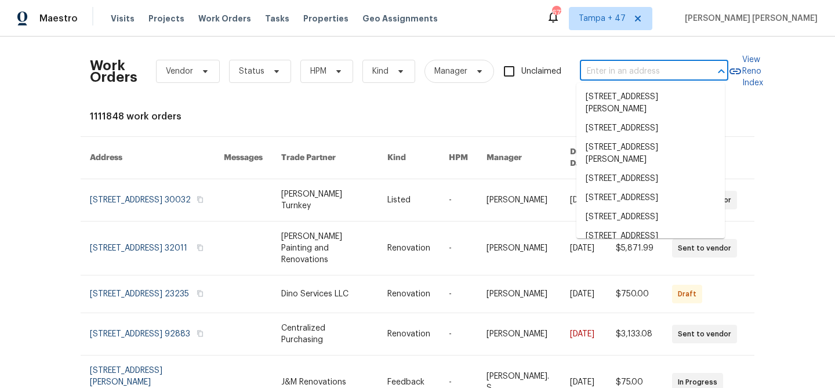
paste input "1002 E Northfield Blvd Apt H104, Murfreesboro, TN 37130"
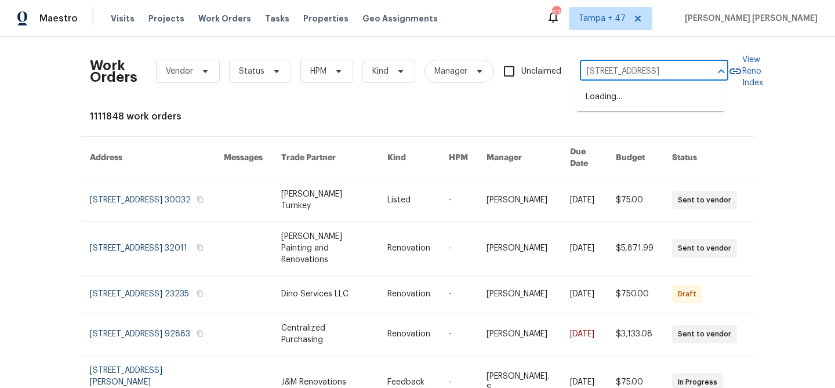
scroll to position [0, 108]
click at [598, 69] on input "1002 E Northfield Blvd Apt H104, Murfreesboro, TN 37130" at bounding box center [638, 72] width 116 height 18
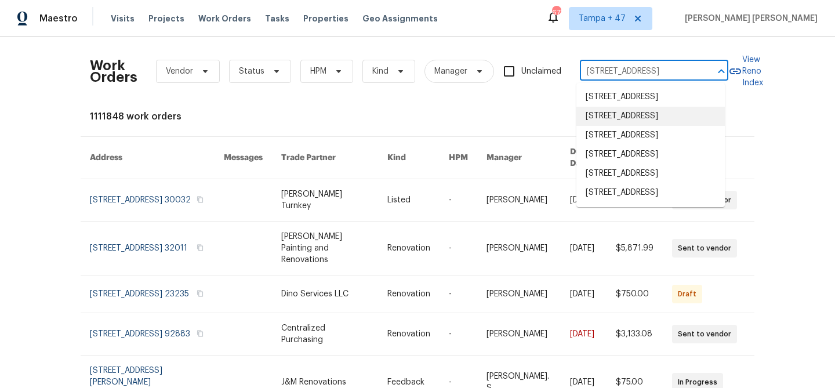
scroll to position [42, 0]
type input "1002 E Northfield Blvd, Murfreesboro, TN 37130"
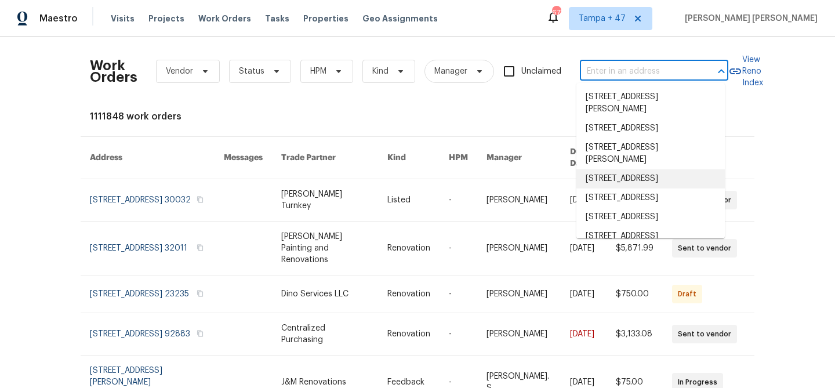
scroll to position [0, 0]
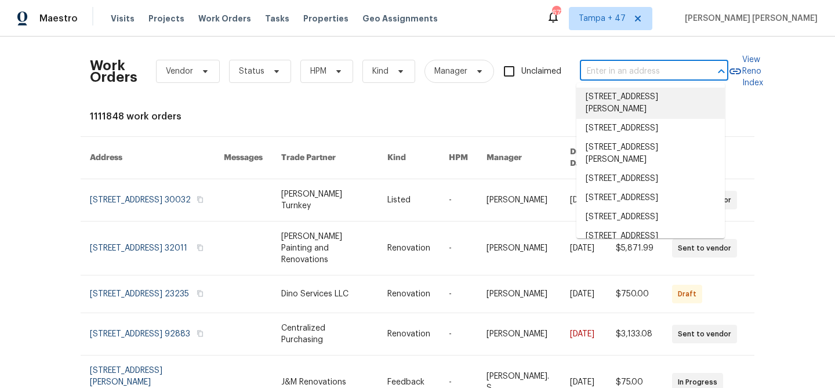
paste input "1002 E Northfield Blvd Apt H104, Murfreesboro, TN 37130"
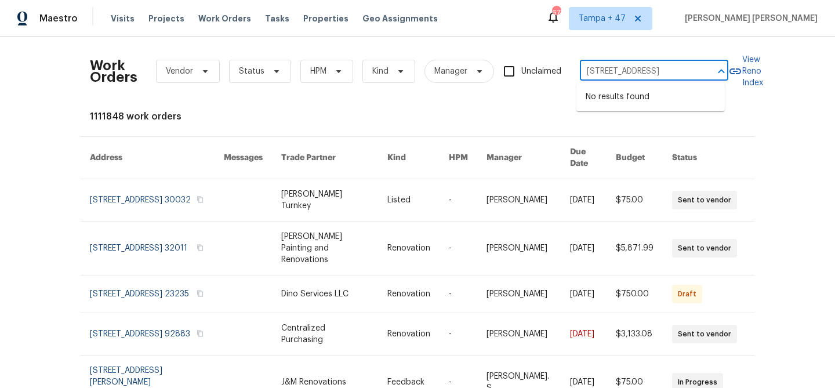
click at [596, 72] on input "1002 E Northfield Blvd Apt H104, Murfreesboro, TN 37130" at bounding box center [638, 72] width 116 height 18
click at [596, 70] on input "1002 E Northfield Blvd Apt H104, Murfreesboro, TN 37130" at bounding box center [638, 72] width 116 height 18
type input "1002 E Northfield Blvd, Murfreesboro, TN 37130"
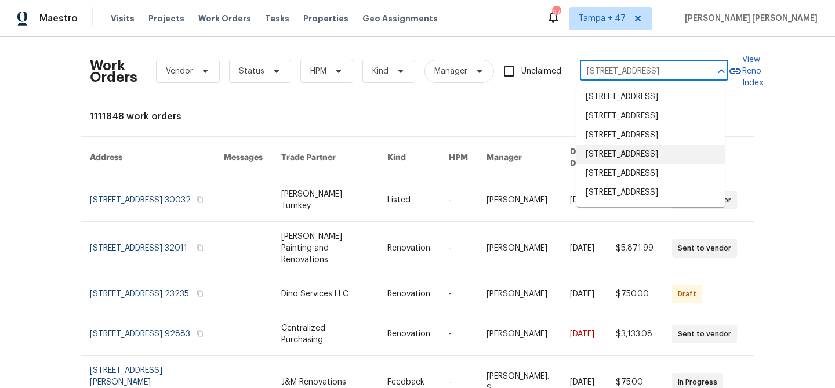
scroll to position [42, 0]
click at [634, 202] on li "1002 E Northfield Blvd Apt H104, Murfreesboro, TN 37130" at bounding box center [651, 192] width 149 height 19
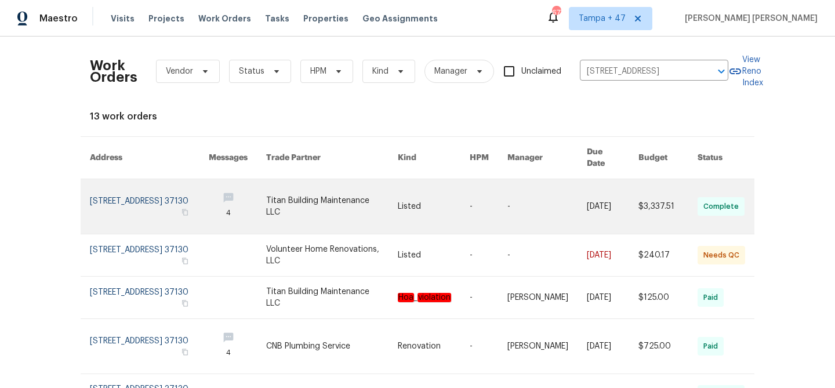
click at [611, 191] on link at bounding box center [613, 206] width 52 height 55
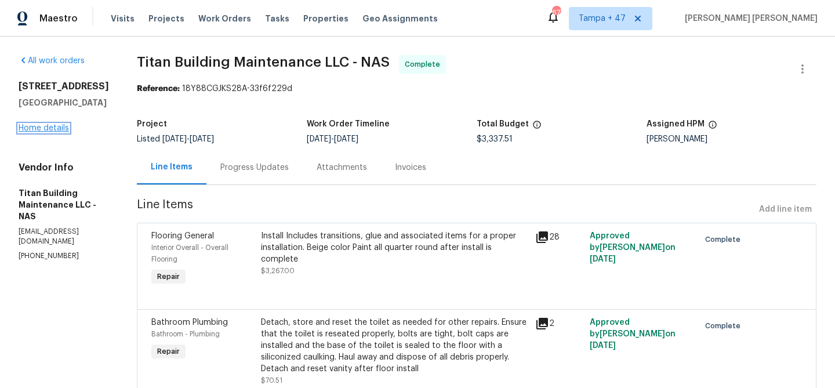
click at [48, 132] on link "Home details" at bounding box center [44, 128] width 50 height 8
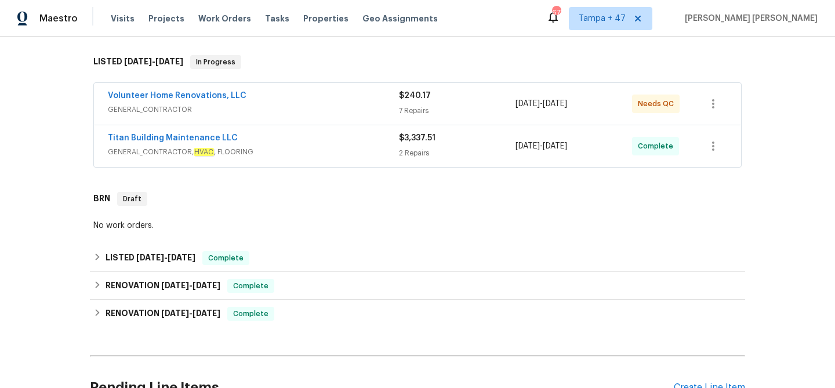
scroll to position [182, 0]
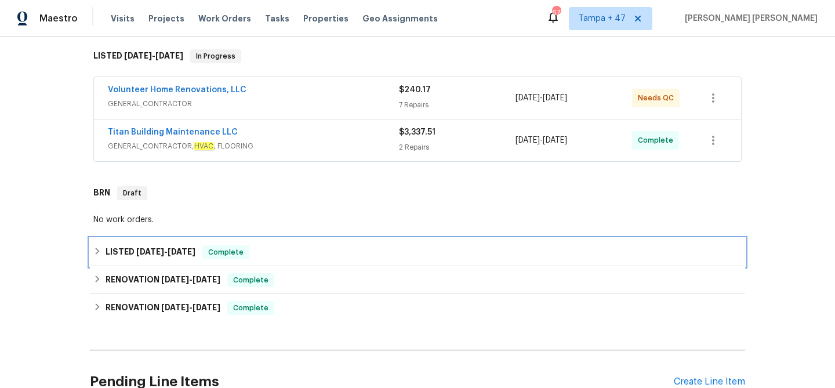
click at [298, 258] on div "LISTED 8/1/25 - 8/3/25 Complete" at bounding box center [417, 252] width 649 height 14
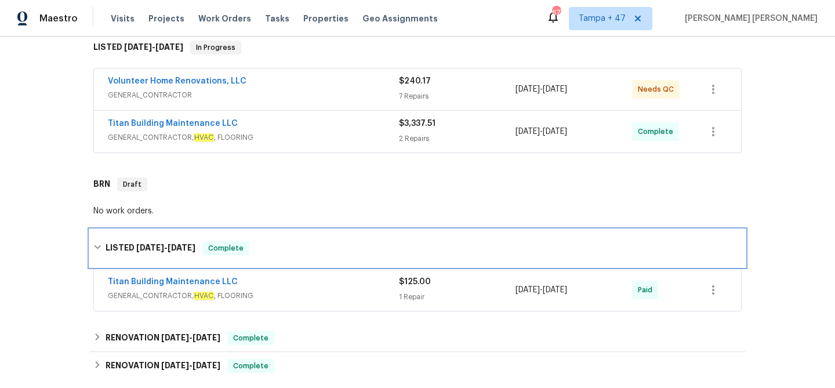
scroll to position [198, 0]
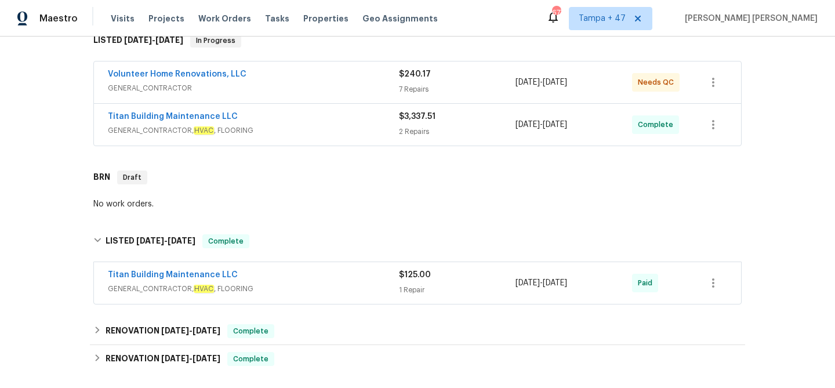
click at [338, 283] on div "Titan Building Maintenance LLC" at bounding box center [253, 276] width 291 height 14
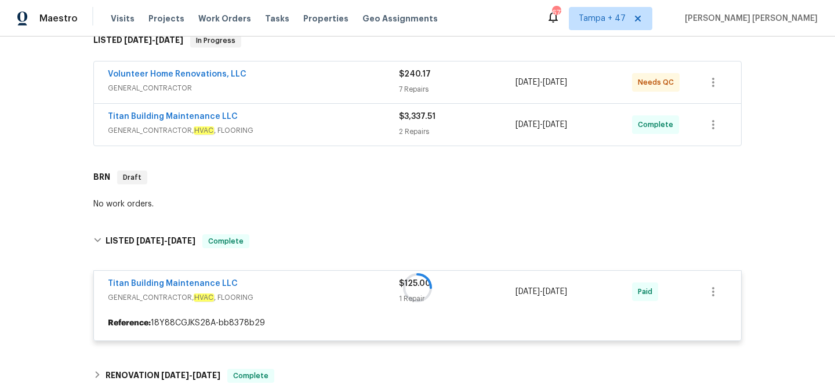
click at [368, 136] on span "GENERAL_CONTRACTOR, HVAC , FLOORING" at bounding box center [253, 131] width 291 height 12
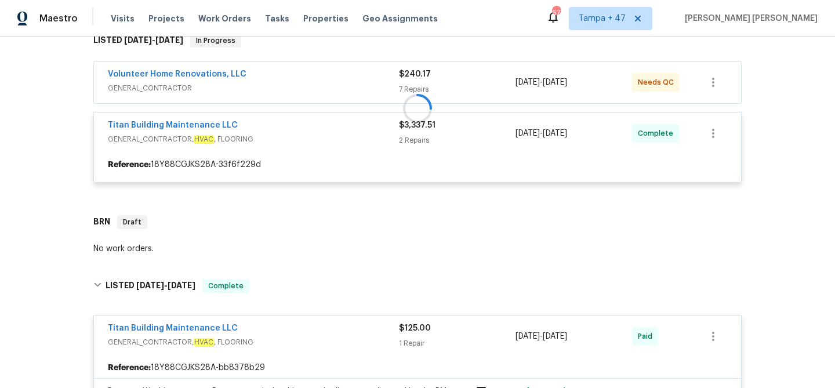
click at [358, 85] on div at bounding box center [418, 108] width 656 height 172
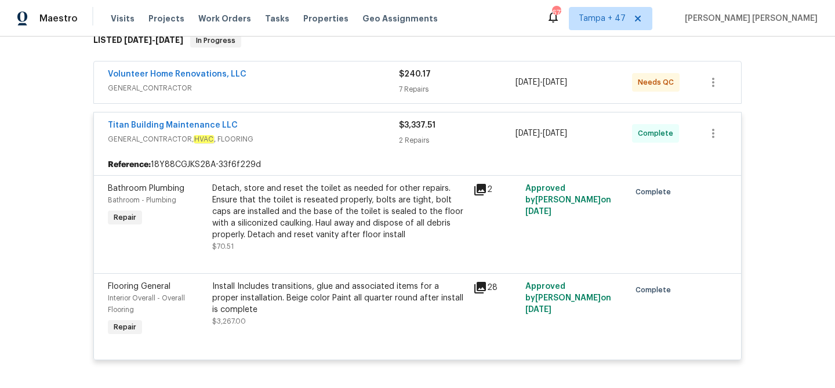
click at [365, 82] on div "Volunteer Home Renovations, LLC" at bounding box center [253, 75] width 291 height 14
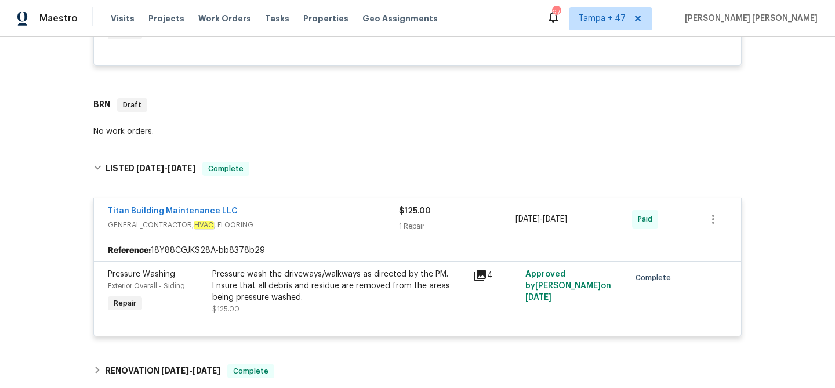
scroll to position [1218, 0]
